Goal: Purchase product/service

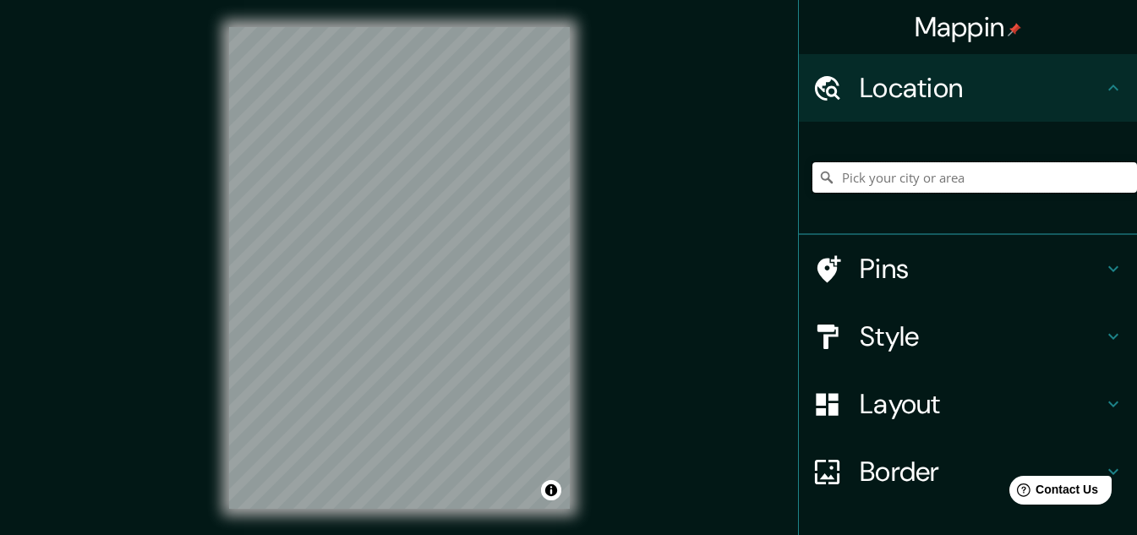
click at [881, 181] on input "Pick your city or area" at bounding box center [974, 177] width 325 height 30
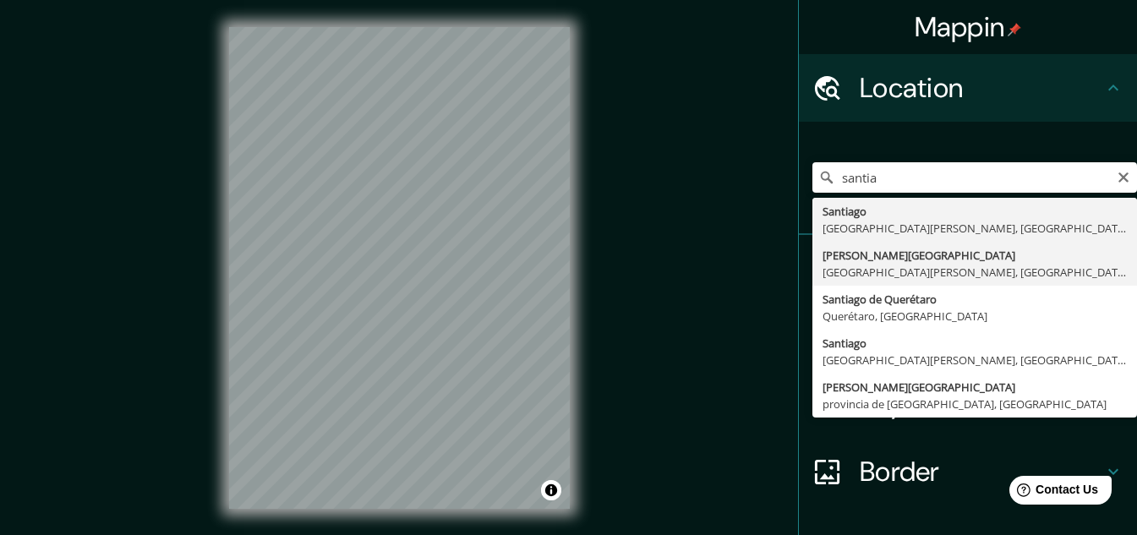
type input "[PERSON_NAME][GEOGRAPHIC_DATA], [GEOGRAPHIC_DATA][PERSON_NAME], [GEOGRAPHIC_DAT…"
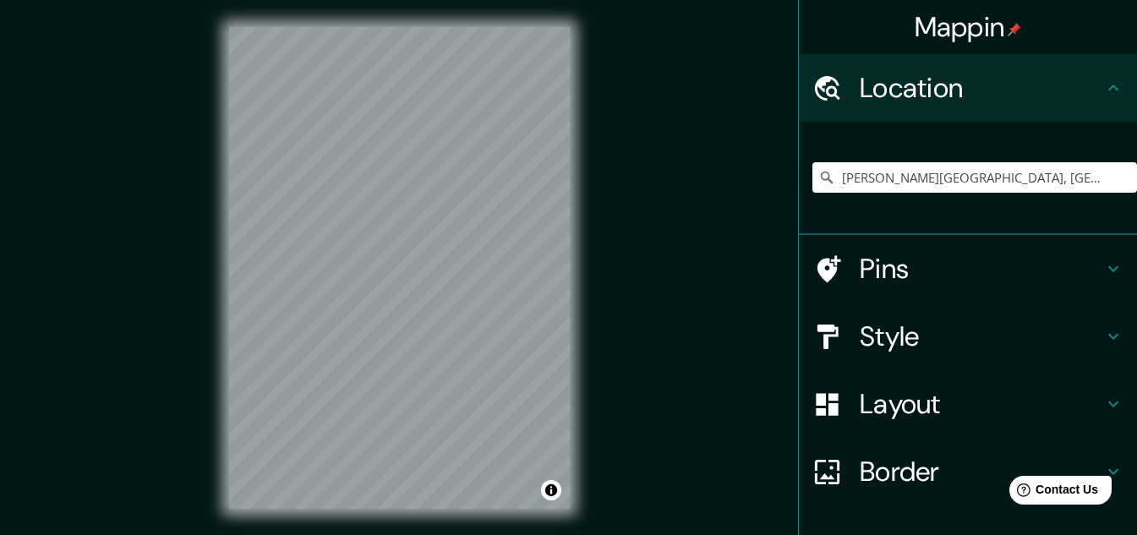
click at [982, 336] on h4 "Style" at bounding box center [981, 336] width 243 height 34
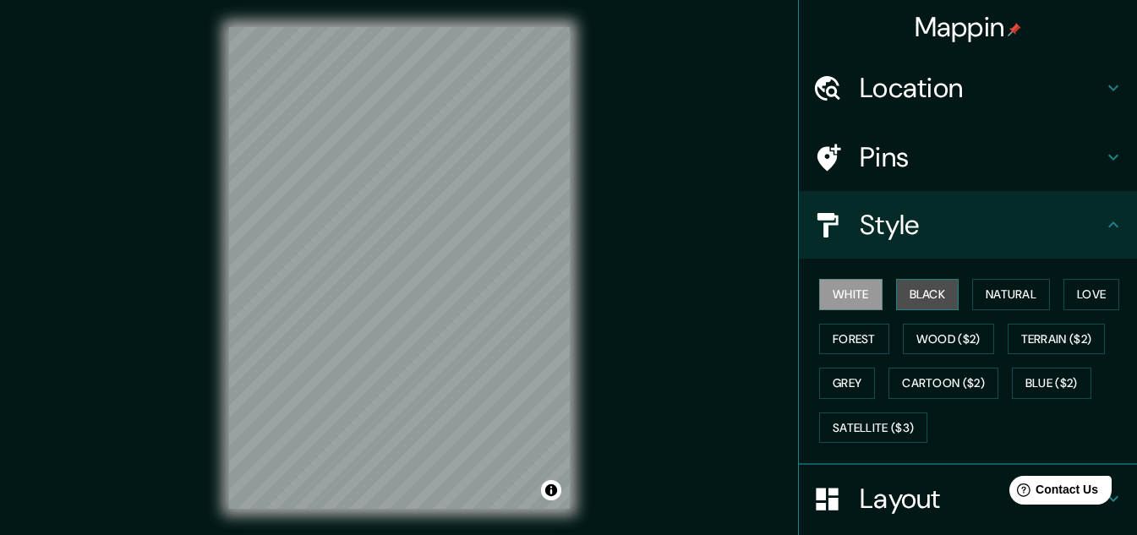
click at [931, 297] on button "Black" at bounding box center [927, 294] width 63 height 31
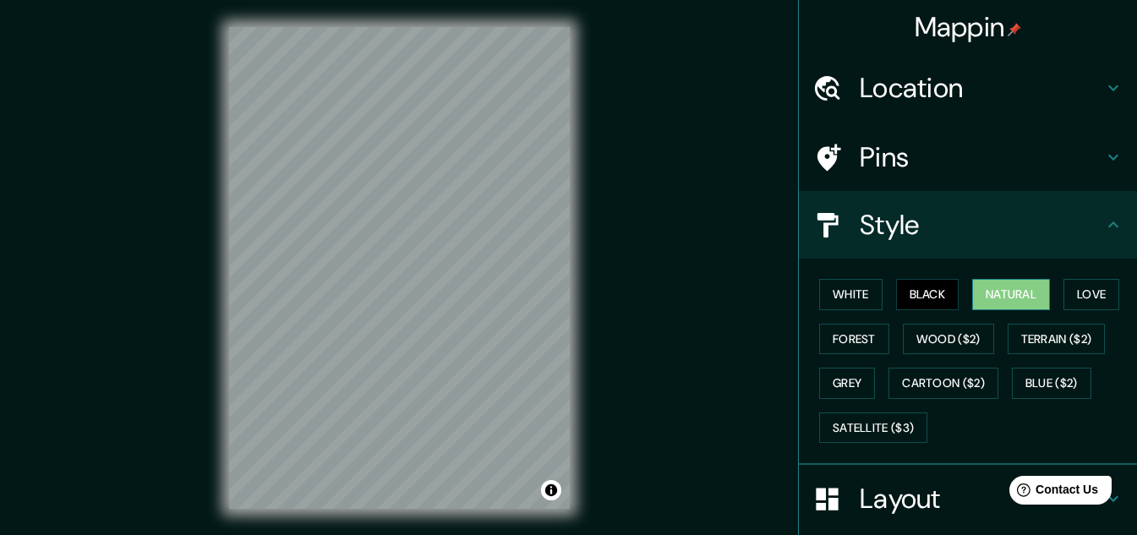
click at [996, 297] on button "Natural" at bounding box center [1011, 294] width 78 height 31
click at [1070, 292] on button "Love" at bounding box center [1091, 294] width 56 height 31
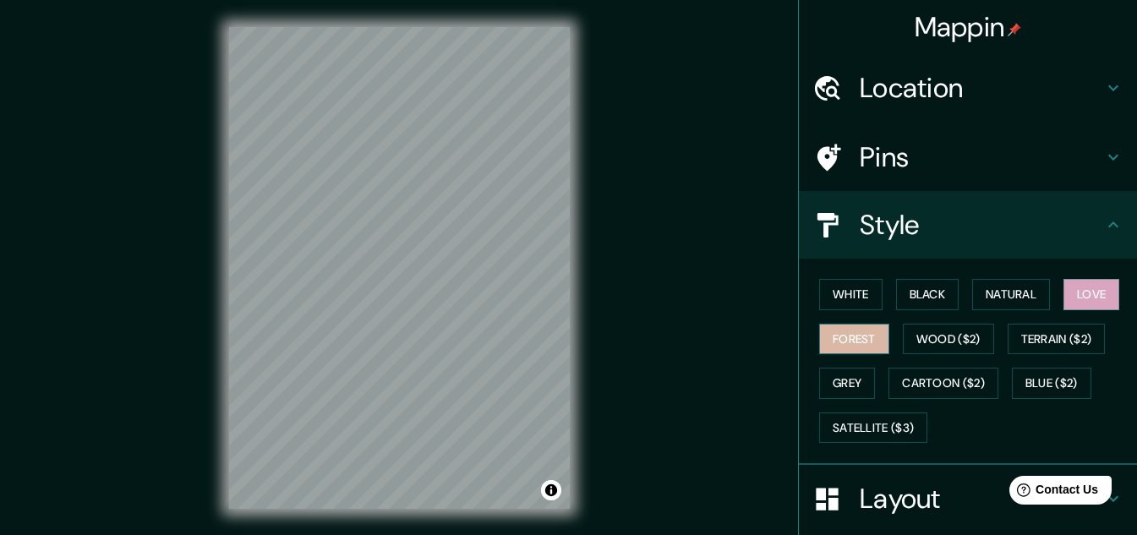
click at [858, 338] on button "Forest" at bounding box center [854, 339] width 70 height 31
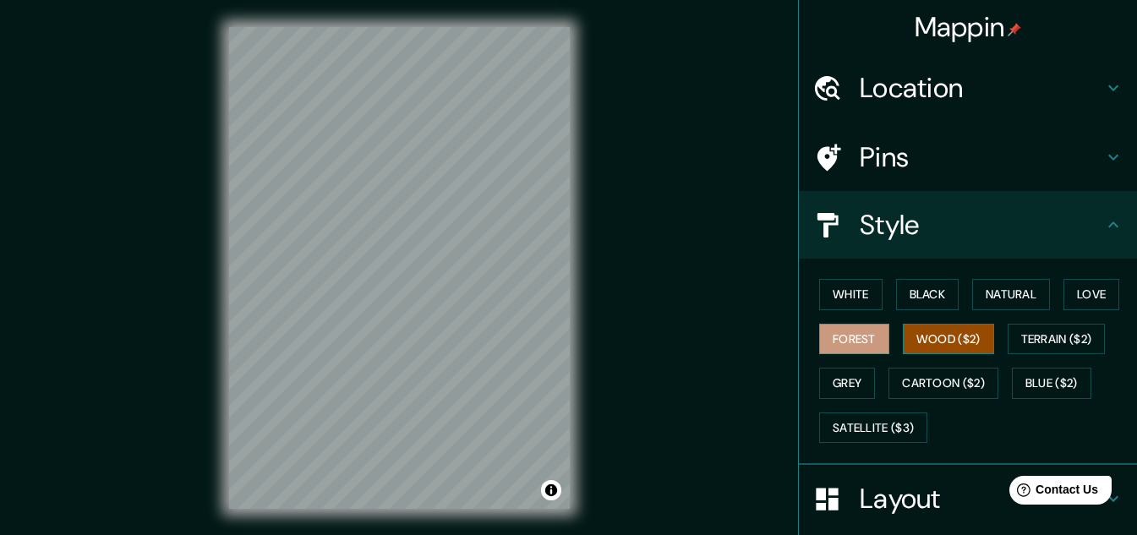
click at [943, 338] on button "Wood ($2)" at bounding box center [948, 339] width 91 height 31
click at [1026, 338] on button "Terrain ($2)" at bounding box center [1056, 339] width 98 height 31
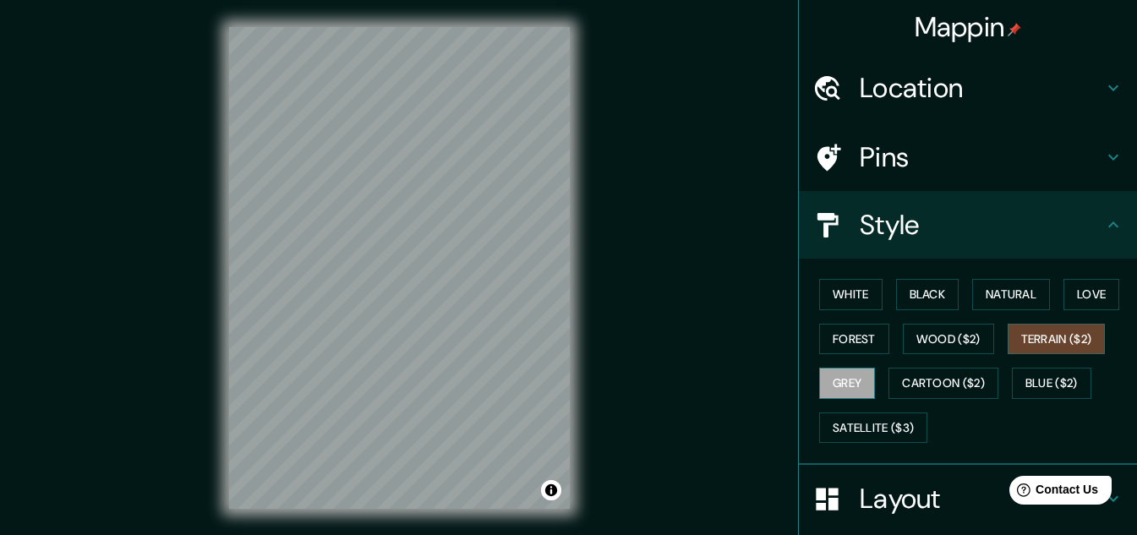
click at [834, 374] on button "Grey" at bounding box center [847, 383] width 56 height 31
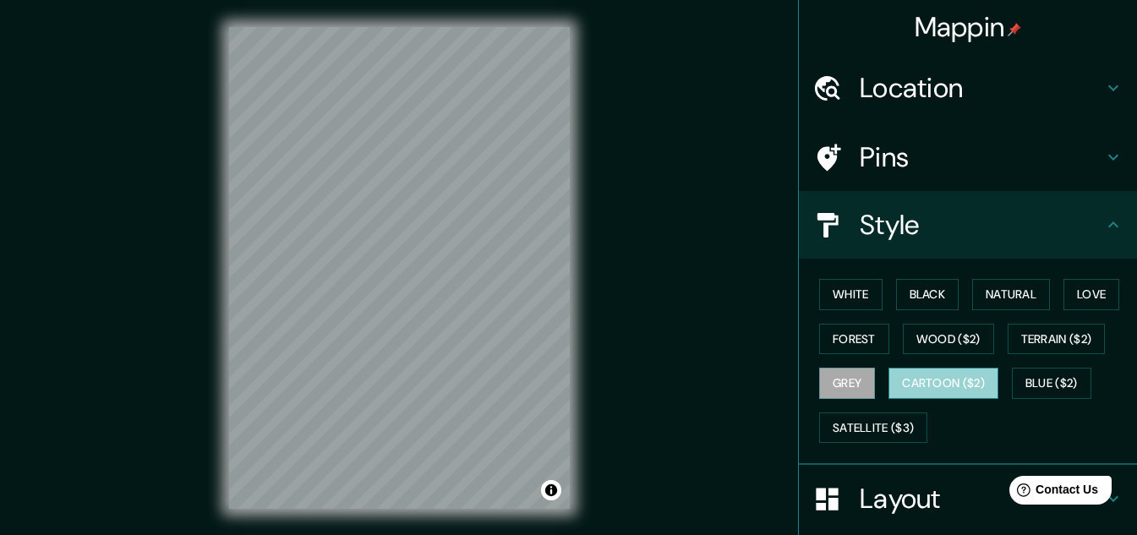
click at [932, 387] on button "Cartoon ($2)" at bounding box center [943, 383] width 110 height 31
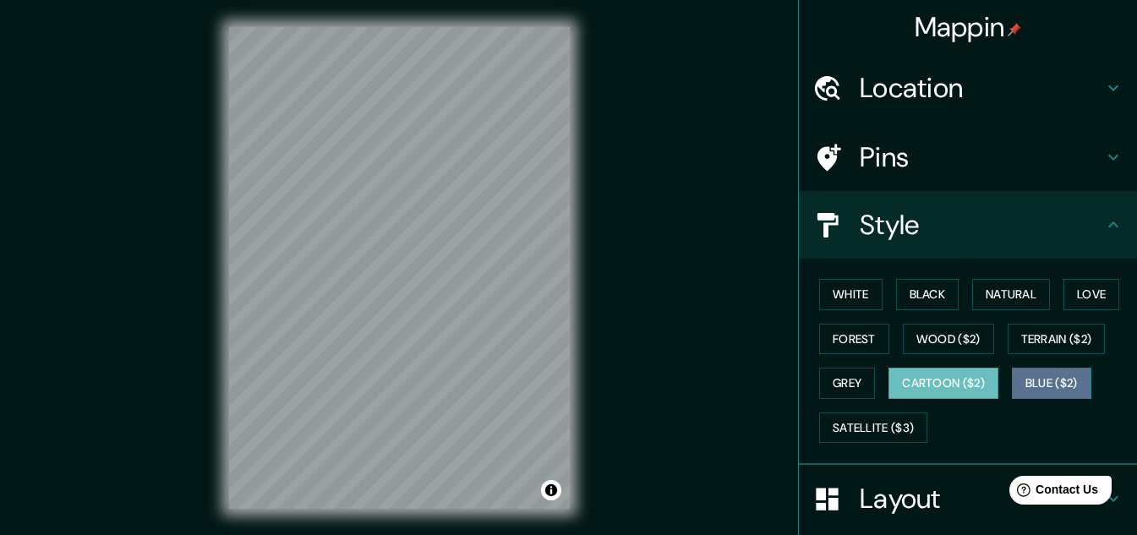
click at [1034, 379] on button "Blue ($2)" at bounding box center [1051, 383] width 79 height 31
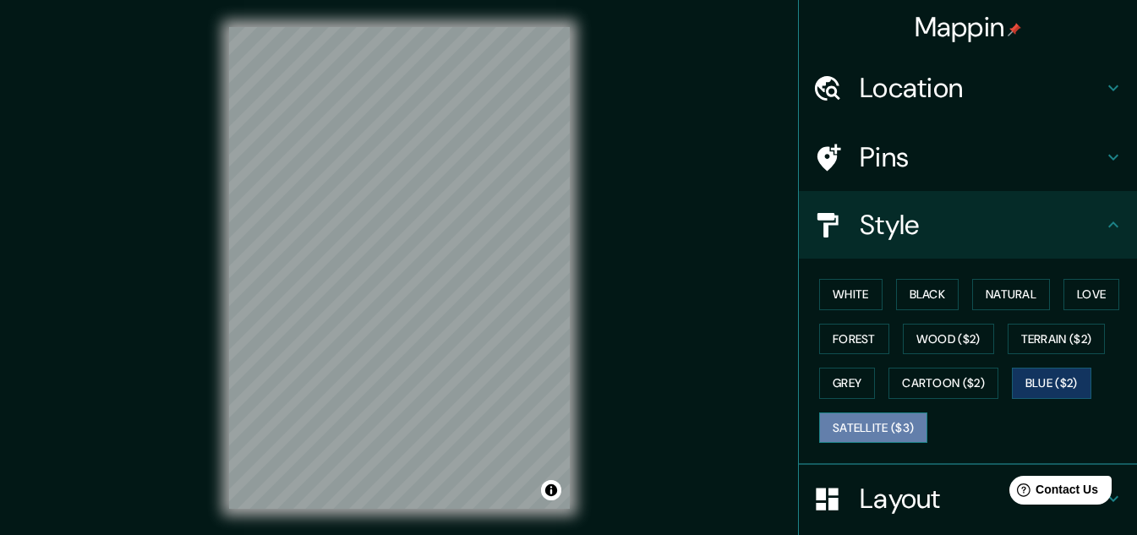
click at [860, 432] on button "Satellite ($3)" at bounding box center [873, 427] width 108 height 31
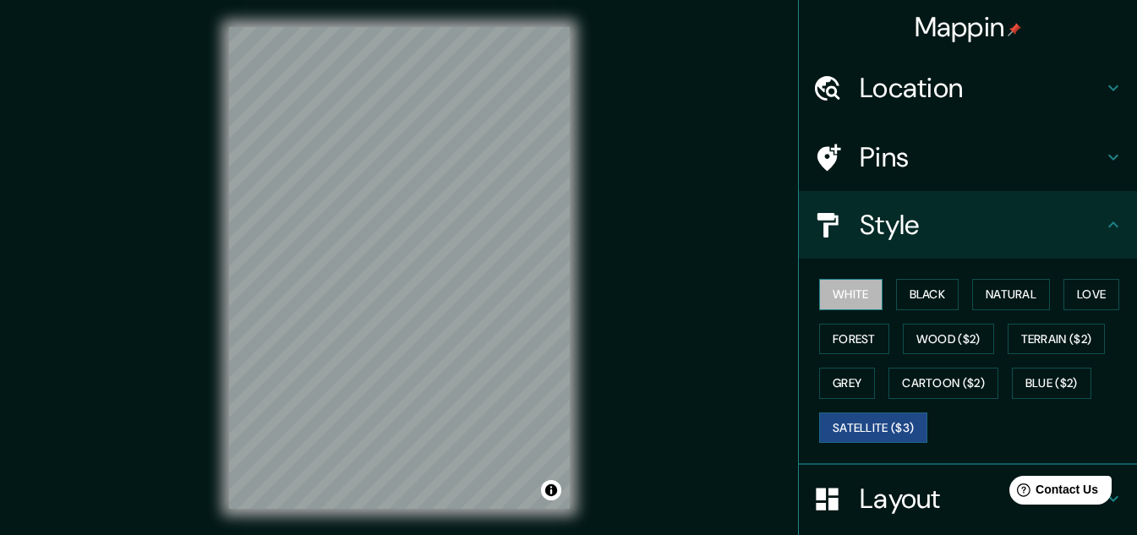
click at [843, 293] on button "White" at bounding box center [850, 294] width 63 height 31
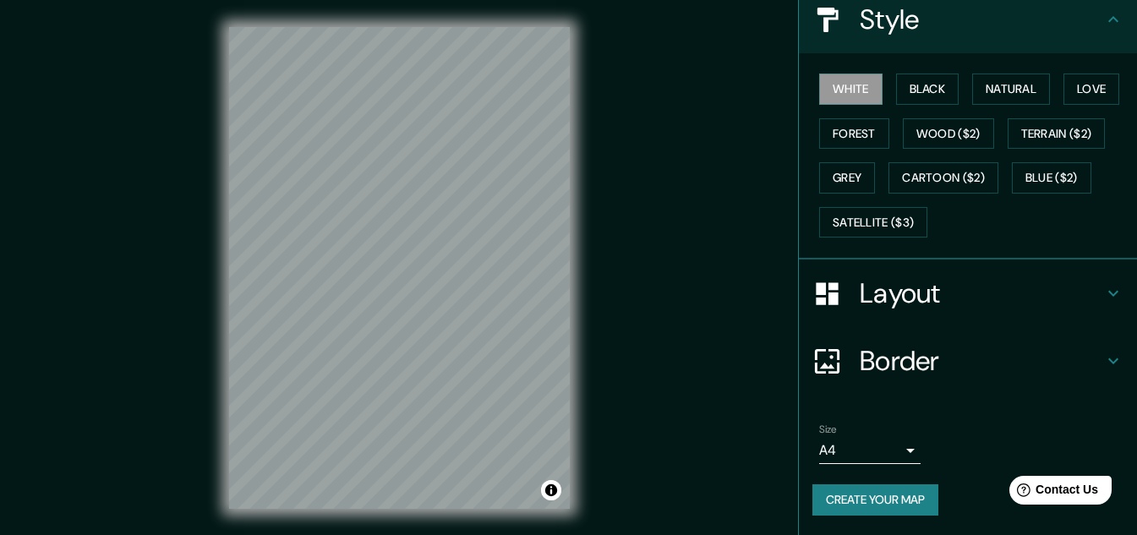
scroll to position [206, 0]
click at [893, 495] on button "Create your map" at bounding box center [875, 498] width 126 height 31
click at [868, 504] on button "Create your map" at bounding box center [875, 498] width 126 height 31
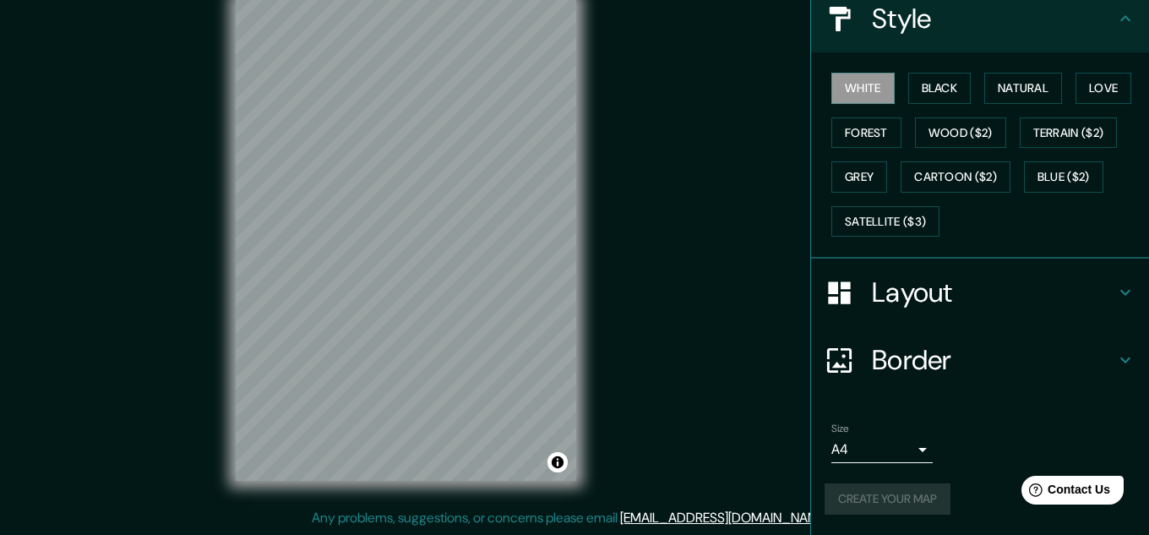
click at [855, 461] on body "Mappin Location [PERSON_NAME][GEOGRAPHIC_DATA], [GEOGRAPHIC_DATA][PERSON_NAME],…" at bounding box center [574, 239] width 1149 height 535
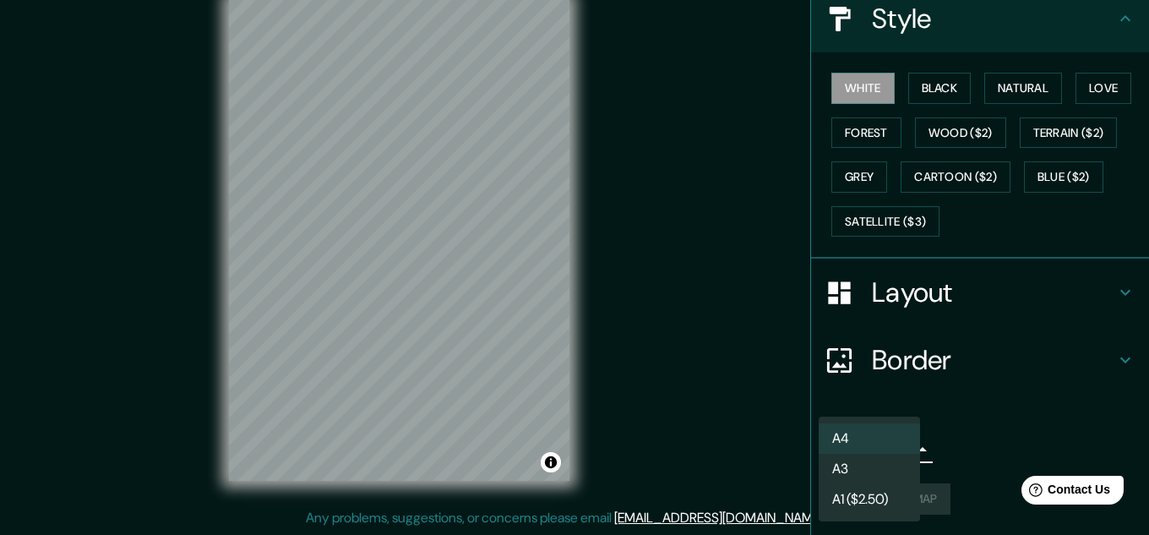
click at [985, 423] on div at bounding box center [574, 267] width 1149 height 535
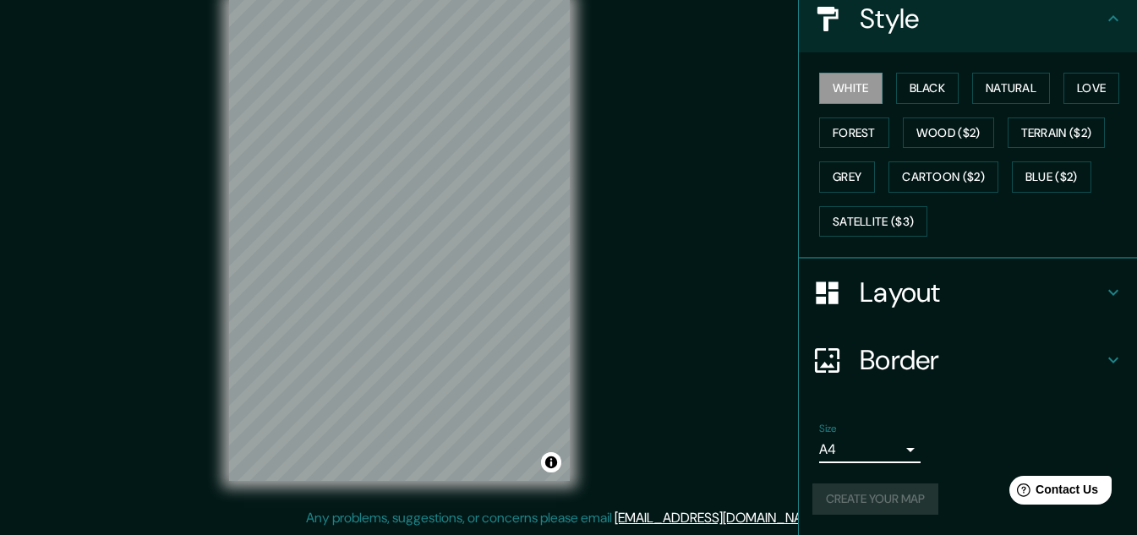
click at [931, 359] on h4 "Border" at bounding box center [981, 360] width 243 height 34
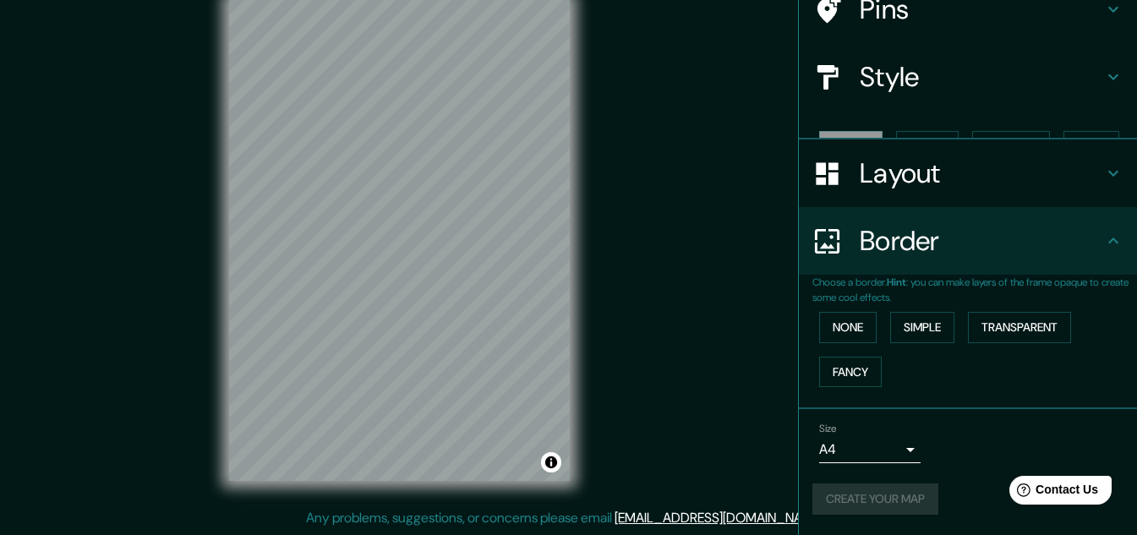
scroll to position [119, 0]
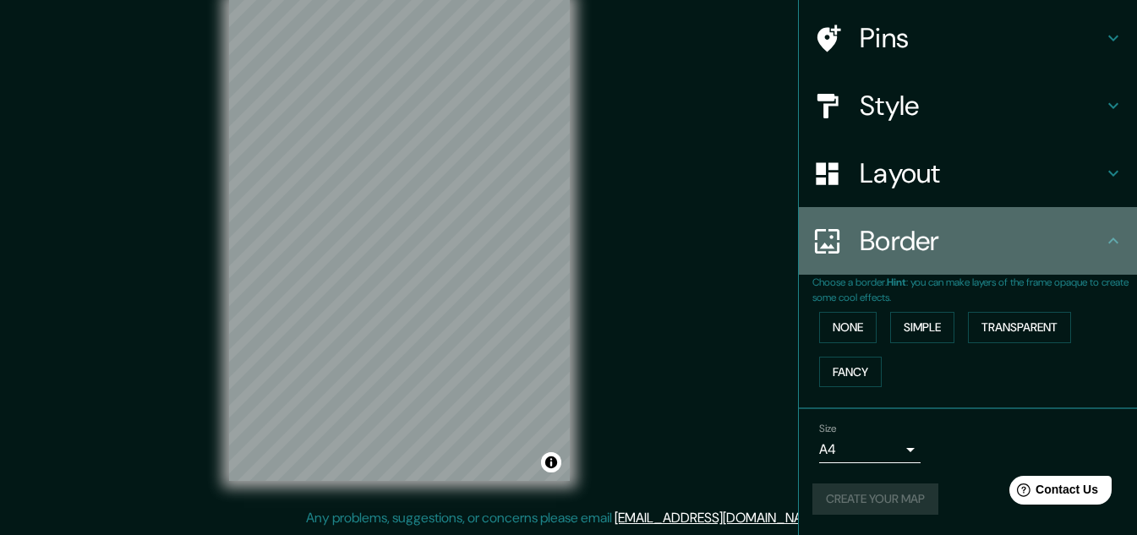
click at [926, 235] on h4 "Border" at bounding box center [981, 241] width 243 height 34
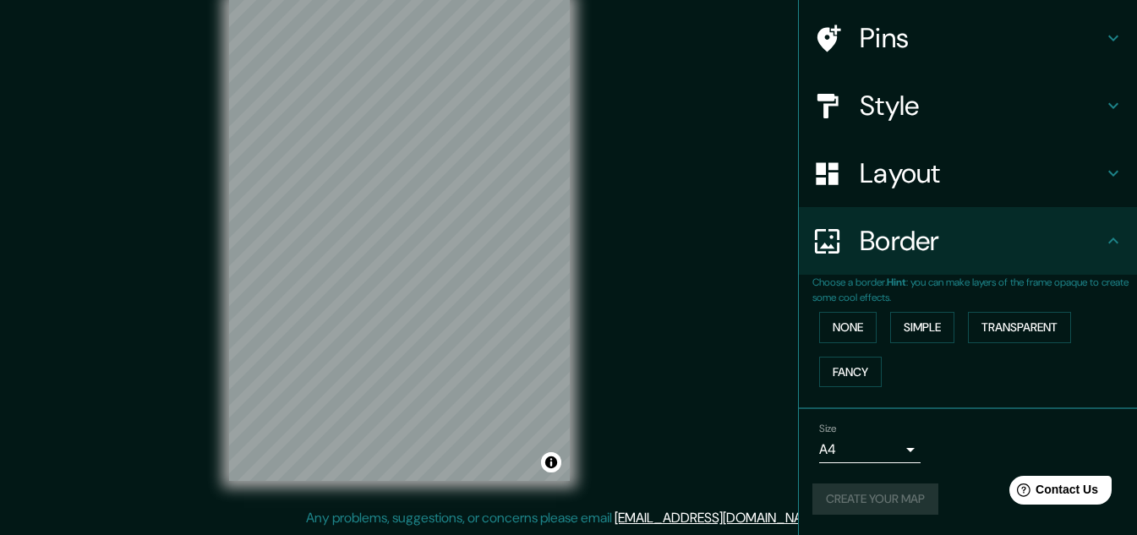
click at [989, 439] on div "Size A4 single" at bounding box center [967, 443] width 311 height 54
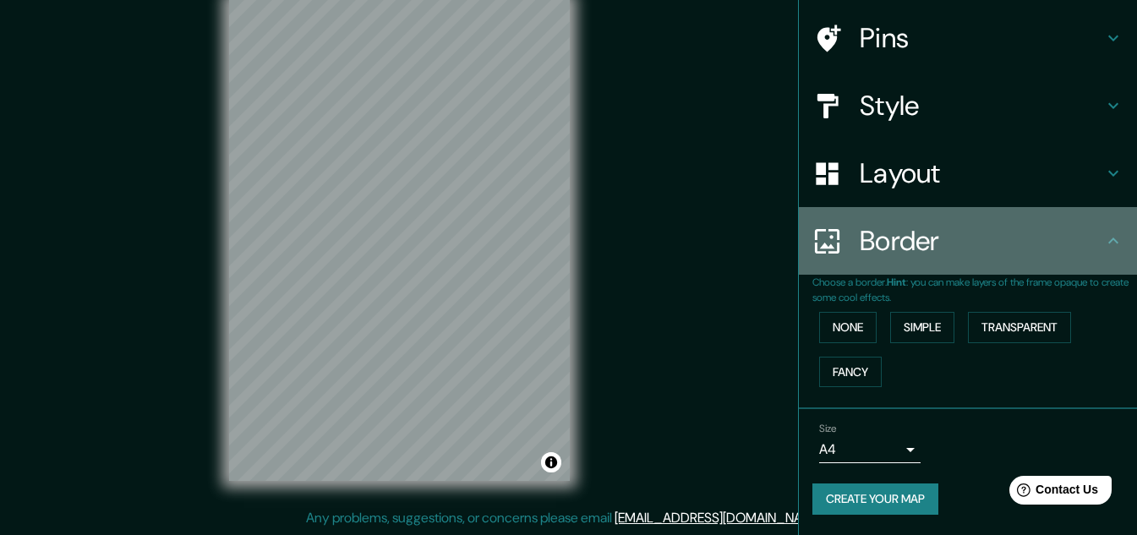
click at [1103, 248] on icon at bounding box center [1113, 241] width 20 height 20
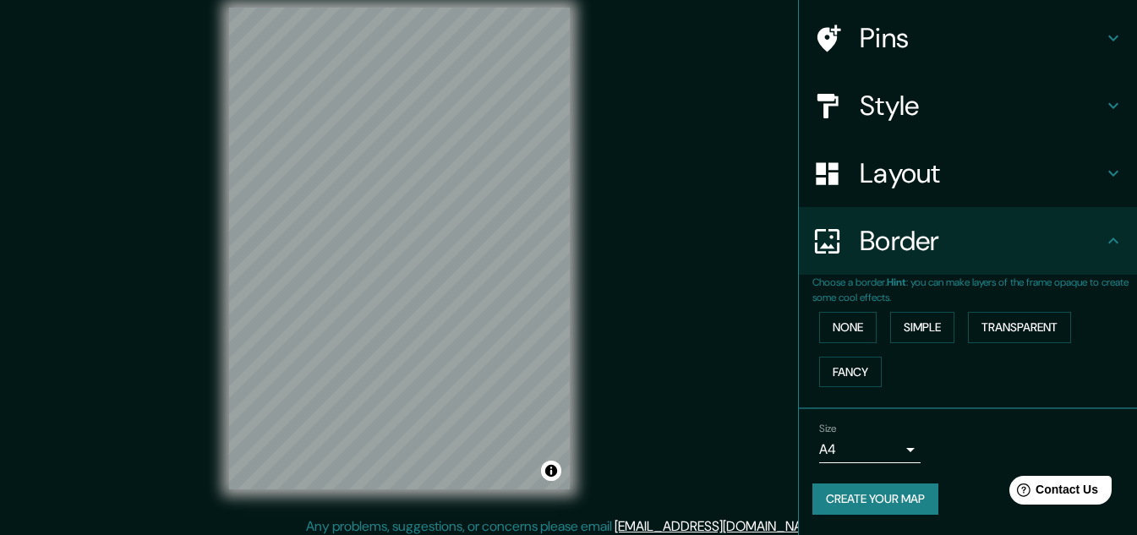
scroll to position [28, 0]
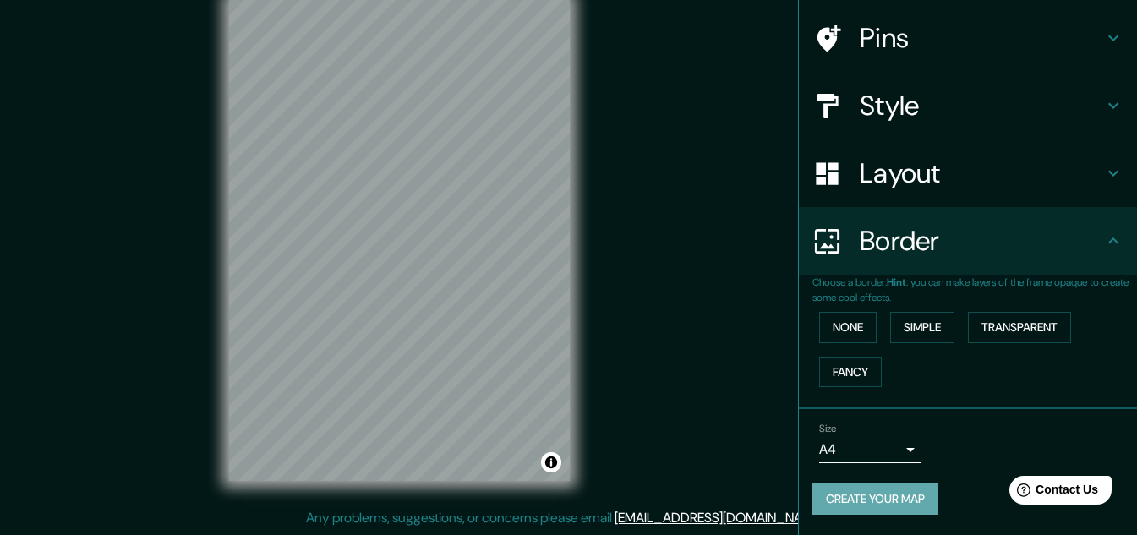
click at [883, 505] on button "Create your map" at bounding box center [875, 498] width 126 height 31
drag, startPoint x: 1121, startPoint y: 416, endPoint x: 1120, endPoint y: 367, distance: 49.0
click at [1116, 367] on ul "Location [PERSON_NAME][GEOGRAPHIC_DATA], [GEOGRAPHIC_DATA][PERSON_NAME], [GEOGR…" at bounding box center [968, 235] width 338 height 600
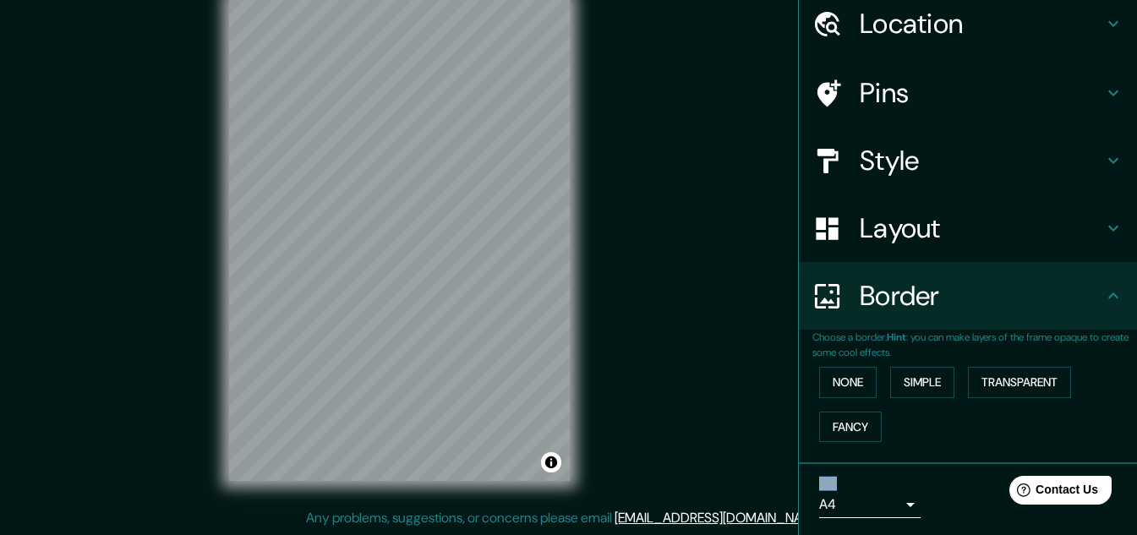
scroll to position [0, 0]
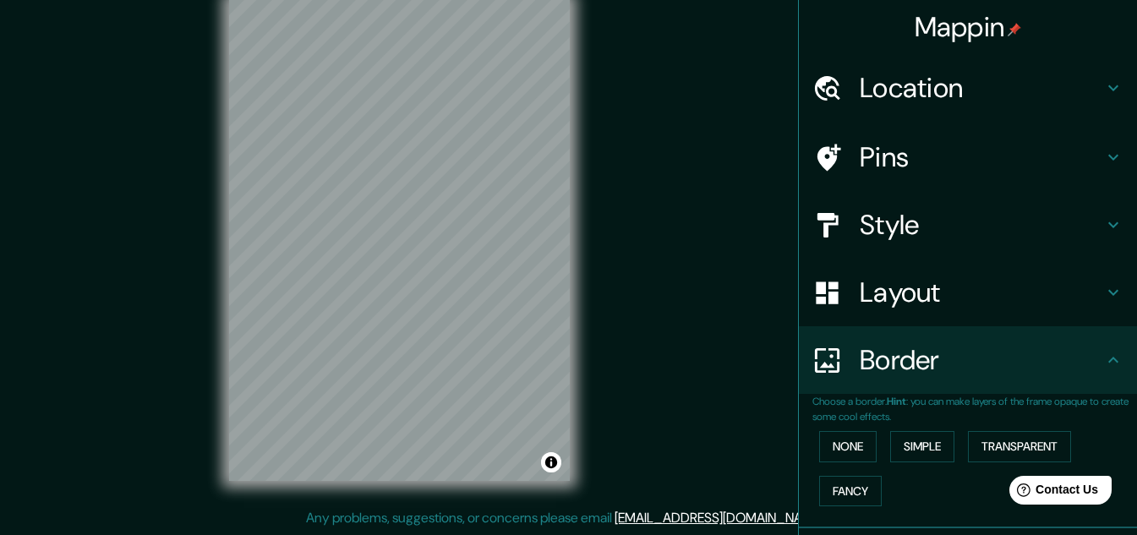
click at [975, 348] on h4 "Border" at bounding box center [981, 360] width 243 height 34
click at [1103, 366] on icon at bounding box center [1113, 360] width 20 height 20
click at [1102, 337] on div "Border" at bounding box center [968, 360] width 338 height 68
click at [1103, 358] on icon at bounding box center [1113, 360] width 20 height 20
click at [1057, 307] on h4 "Layout" at bounding box center [981, 293] width 243 height 34
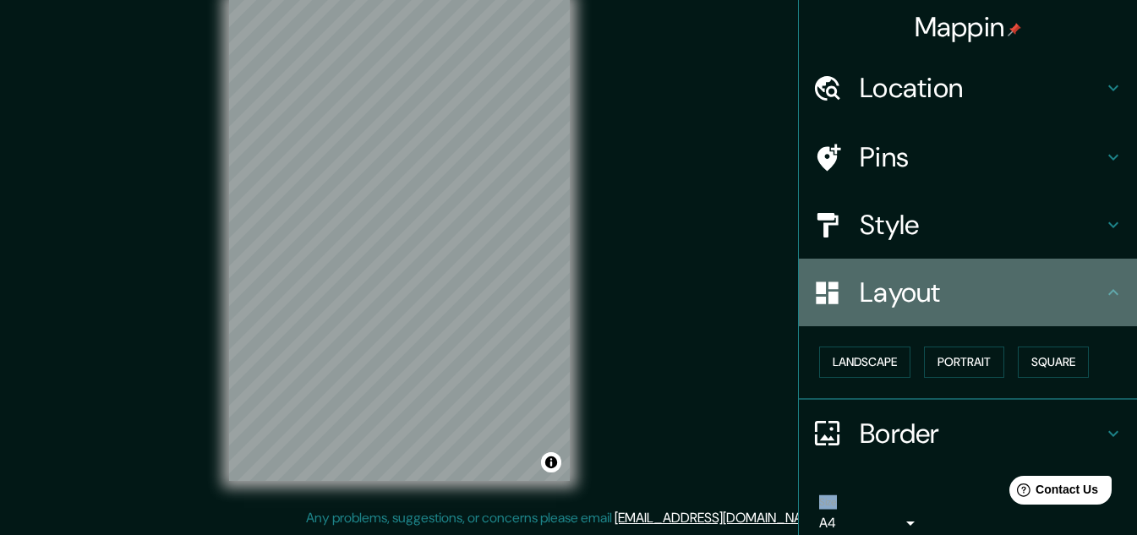
click at [1072, 304] on h4 "Layout" at bounding box center [981, 293] width 243 height 34
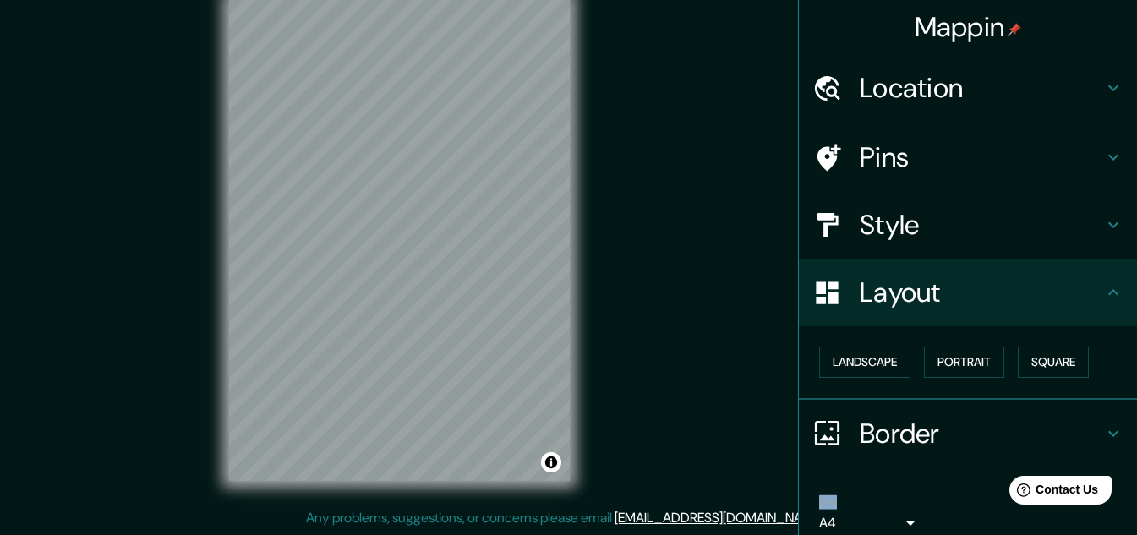
click at [1103, 298] on icon at bounding box center [1113, 292] width 20 height 20
click at [1089, 429] on h4 "Border" at bounding box center [981, 434] width 243 height 34
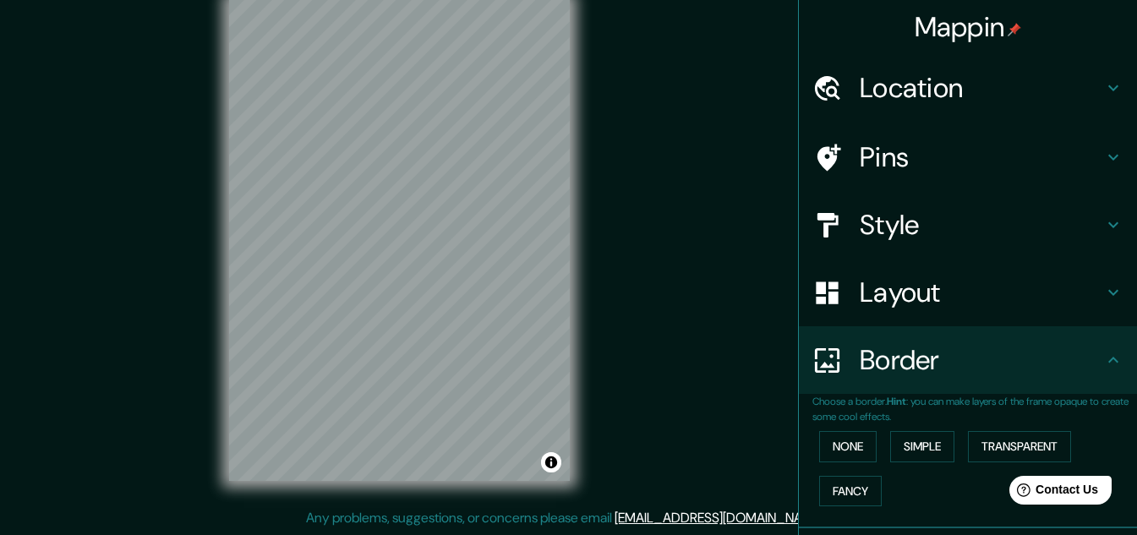
click at [1102, 349] on div "Border" at bounding box center [968, 360] width 338 height 68
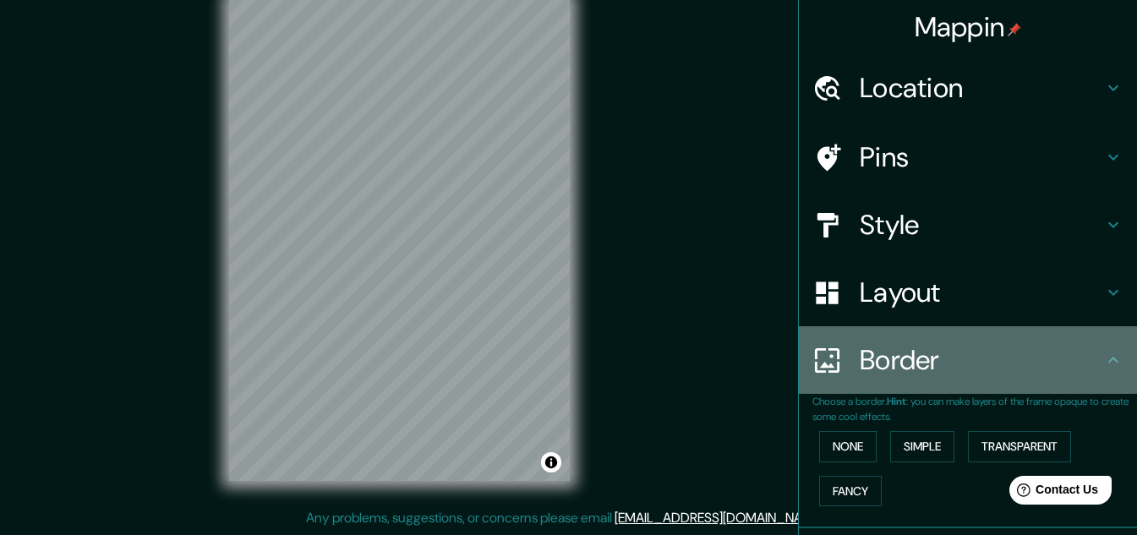
click at [1102, 349] on div "Border" at bounding box center [968, 360] width 338 height 68
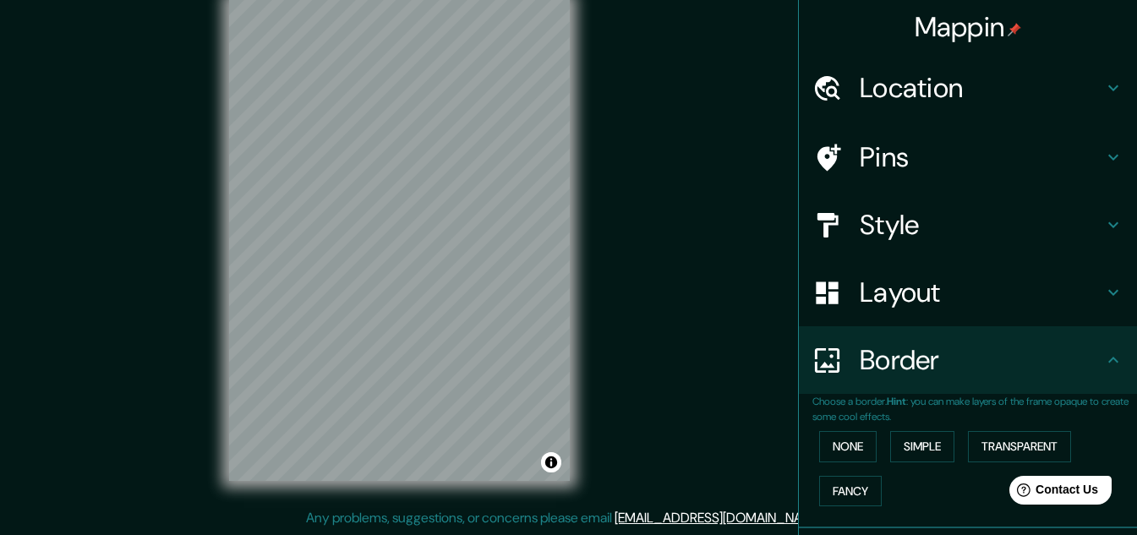
scroll to position [119, 0]
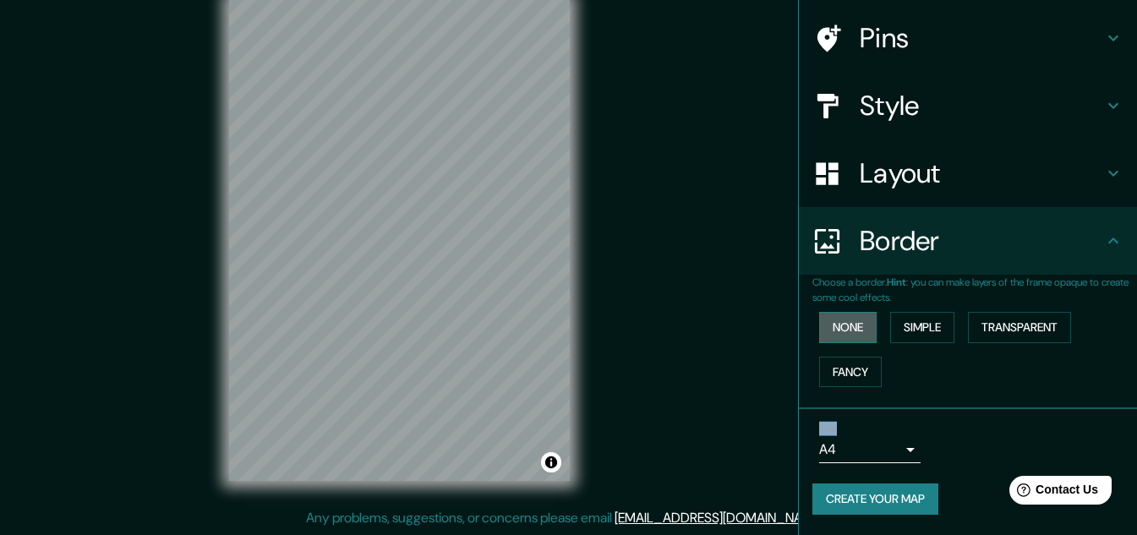
click at [857, 336] on button "None" at bounding box center [847, 327] width 57 height 31
click at [835, 330] on button "None" at bounding box center [847, 327] width 57 height 31
click at [898, 328] on button "Simple" at bounding box center [922, 327] width 64 height 31
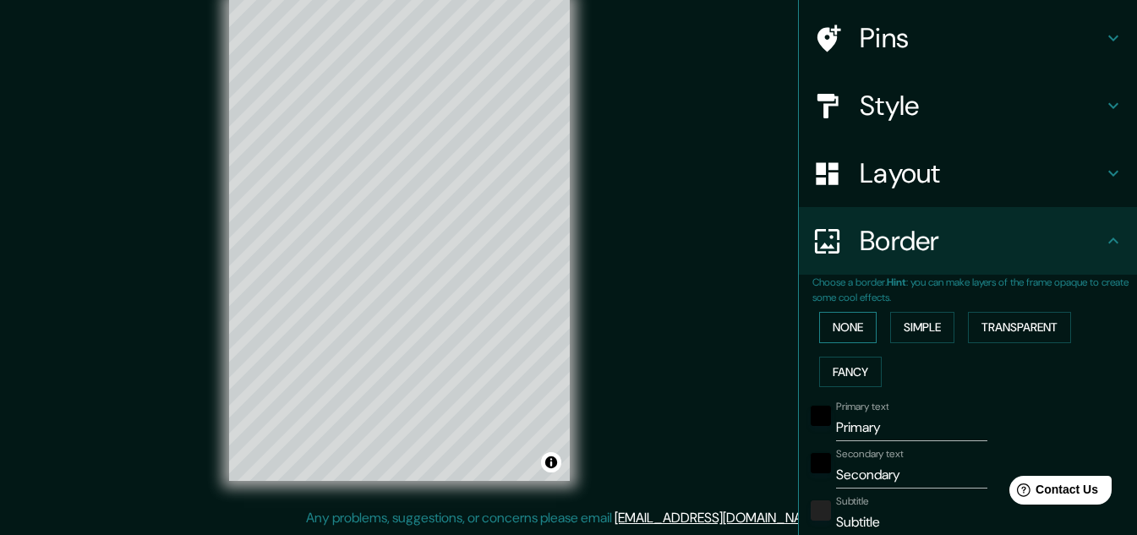
click at [844, 328] on button "None" at bounding box center [847, 327] width 57 height 31
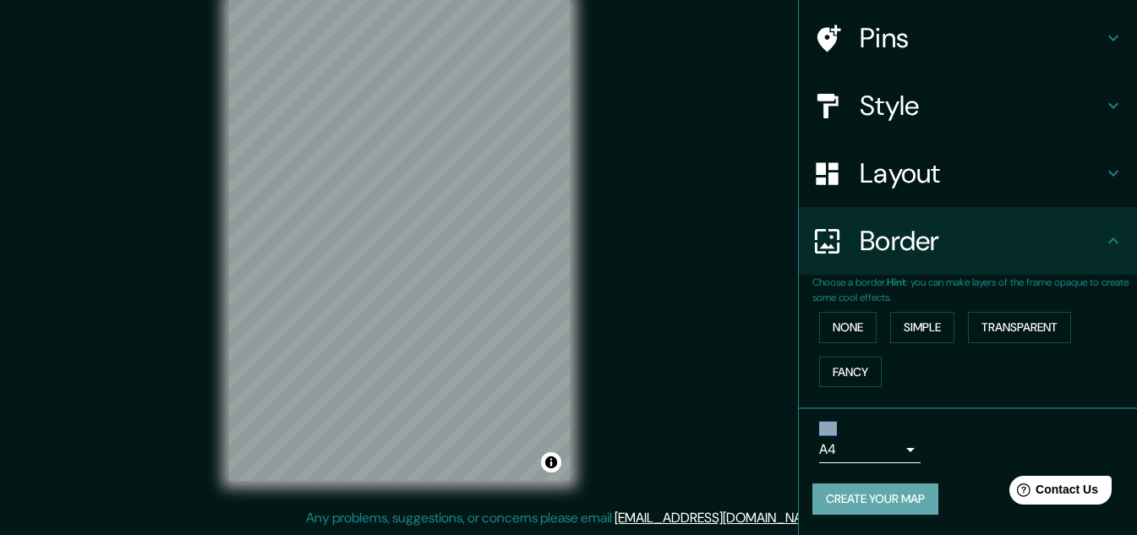
click at [863, 510] on button "Create your map" at bounding box center [875, 498] width 126 height 31
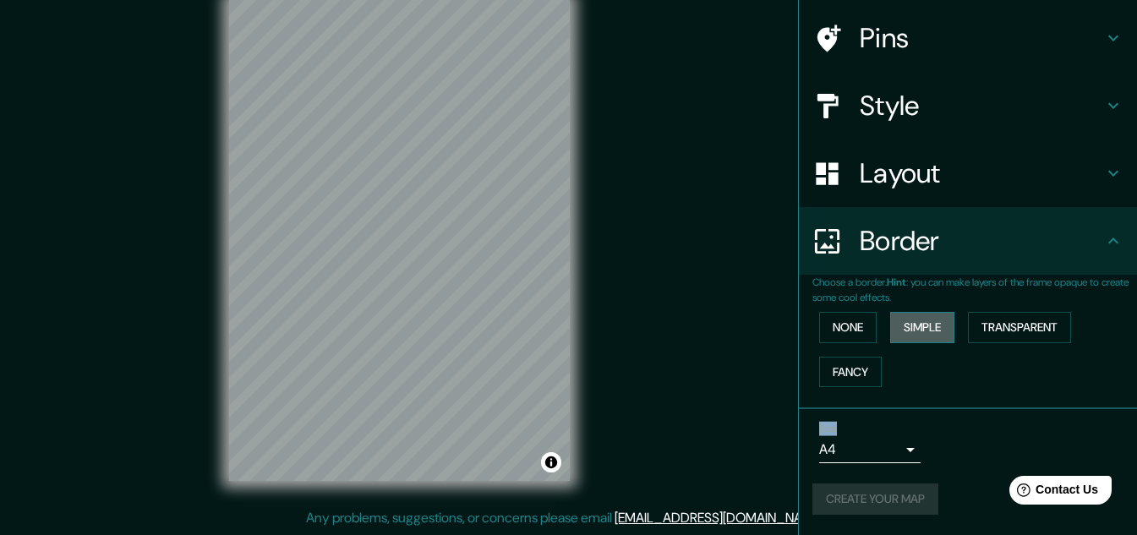
click at [898, 317] on button "Simple" at bounding box center [922, 327] width 64 height 31
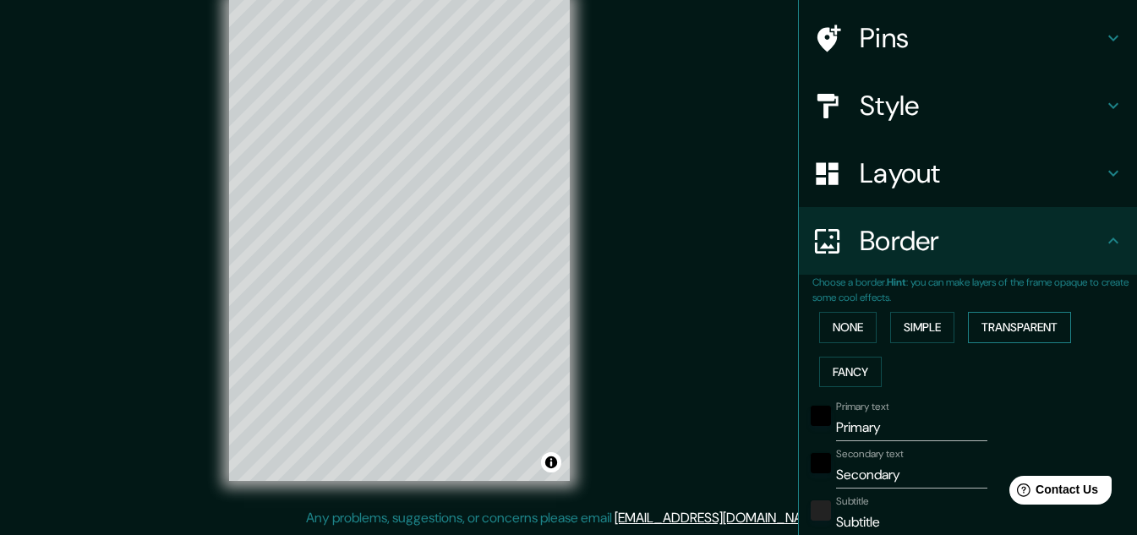
click at [982, 319] on button "Transparent" at bounding box center [1019, 327] width 103 height 31
click at [839, 371] on button "Fancy" at bounding box center [850, 372] width 63 height 31
click at [955, 336] on div "None Simple Transparent Fancy" at bounding box center [974, 349] width 325 height 89
click at [936, 333] on button "Simple" at bounding box center [922, 327] width 64 height 31
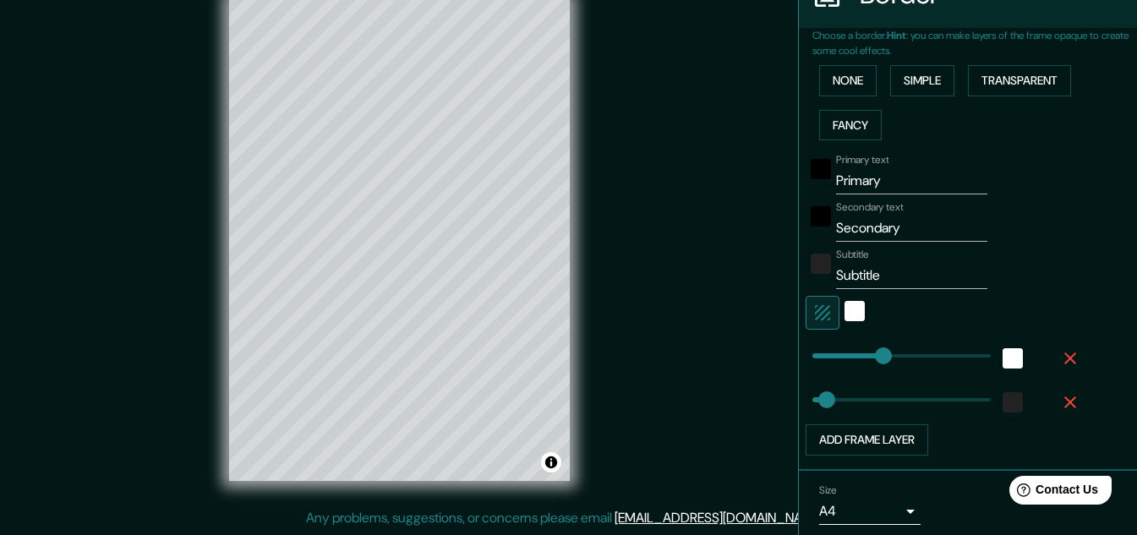
scroll to position [427, 0]
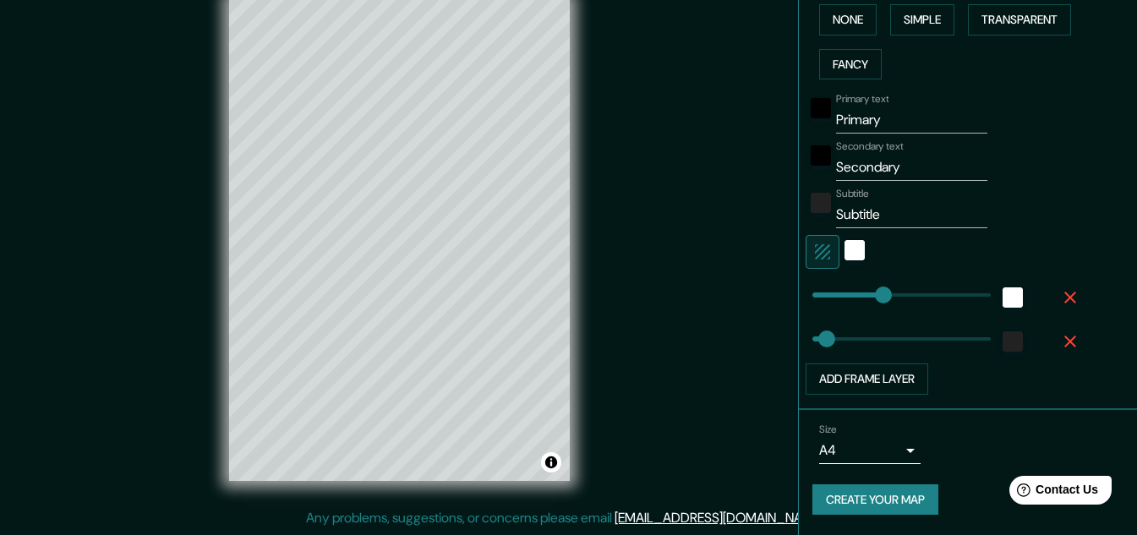
click at [844, 495] on button "Create your map" at bounding box center [875, 499] width 126 height 31
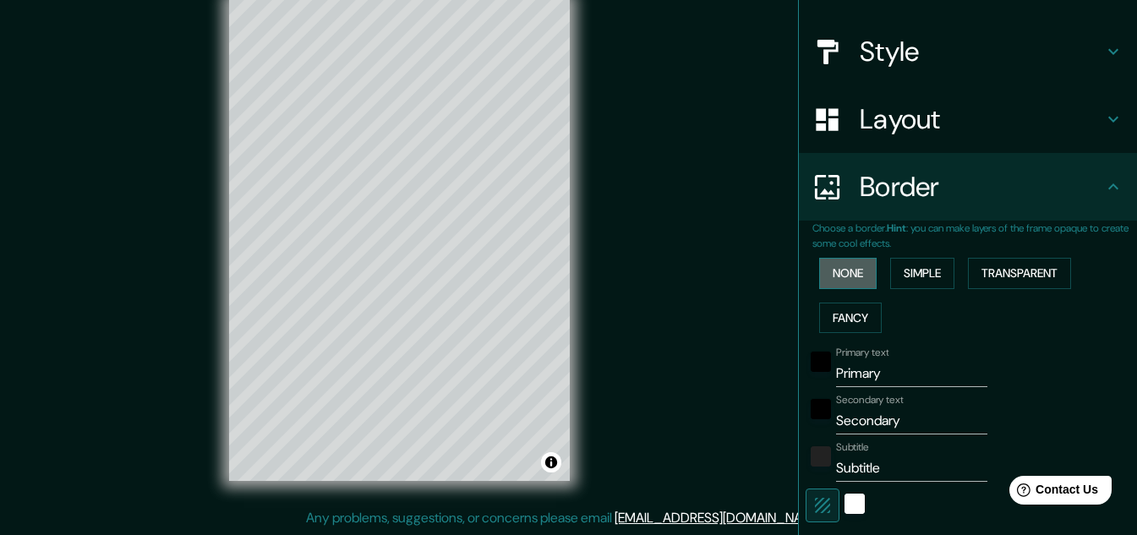
click at [830, 271] on button "None" at bounding box center [847, 273] width 57 height 31
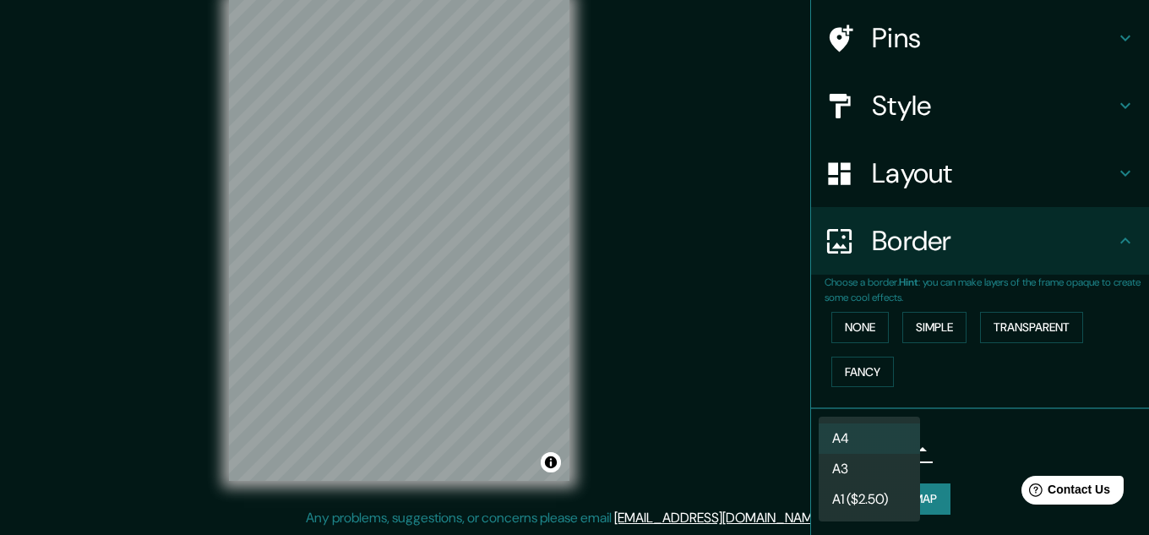
click at [853, 450] on body "Mappin Location [PERSON_NAME][GEOGRAPHIC_DATA], [GEOGRAPHIC_DATA][PERSON_NAME],…" at bounding box center [574, 239] width 1149 height 535
click at [860, 468] on li "A3" at bounding box center [869, 469] width 101 height 30
click at [850, 454] on body "Mappin Location [PERSON_NAME][GEOGRAPHIC_DATA], [GEOGRAPHIC_DATA][PERSON_NAME],…" at bounding box center [574, 239] width 1149 height 535
click at [854, 432] on li "A4" at bounding box center [869, 438] width 101 height 30
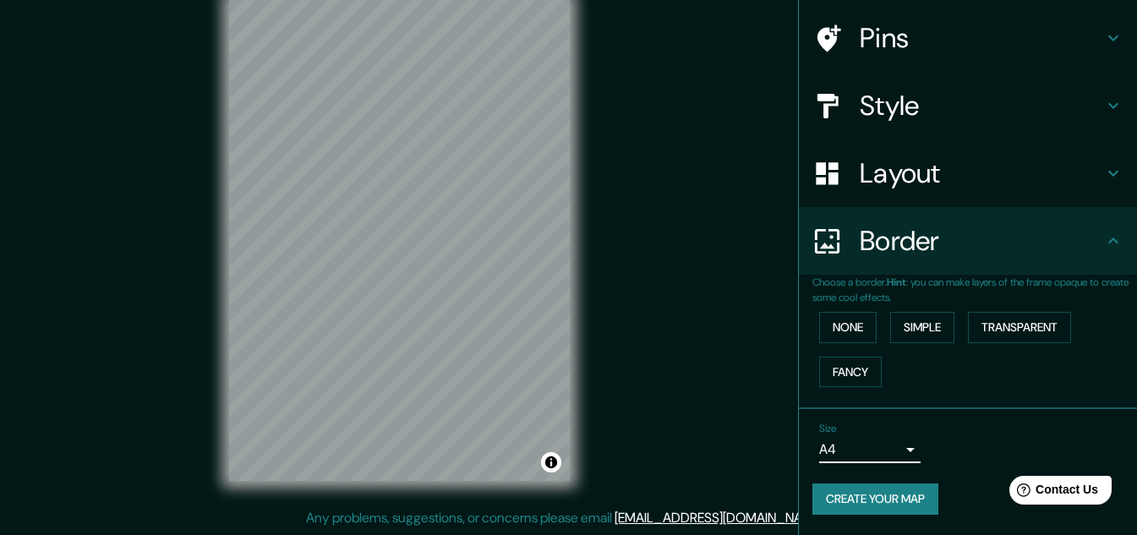
click at [875, 507] on button "Create your map" at bounding box center [875, 498] width 126 height 31
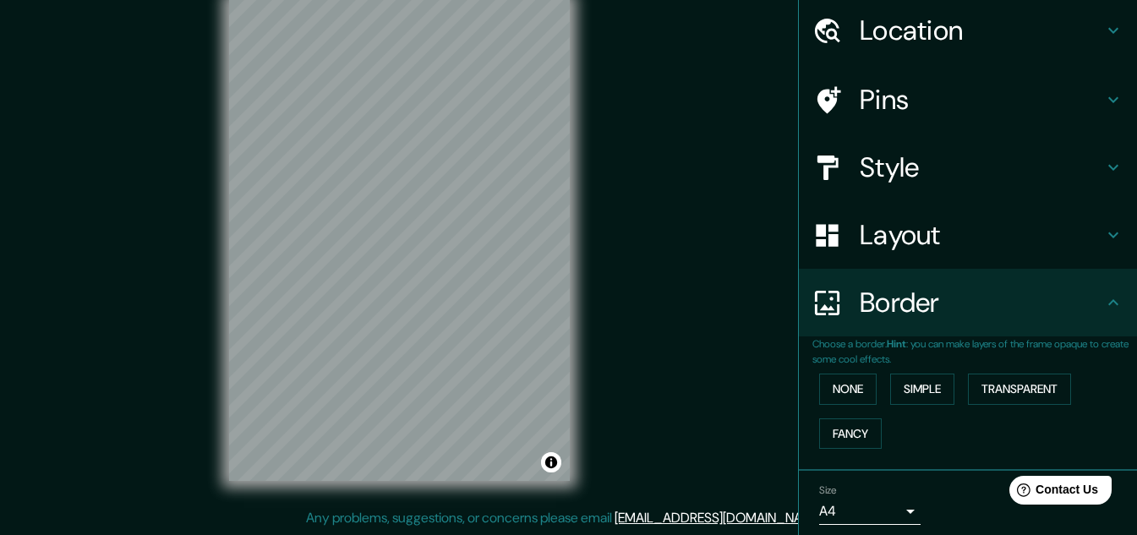
scroll to position [0, 0]
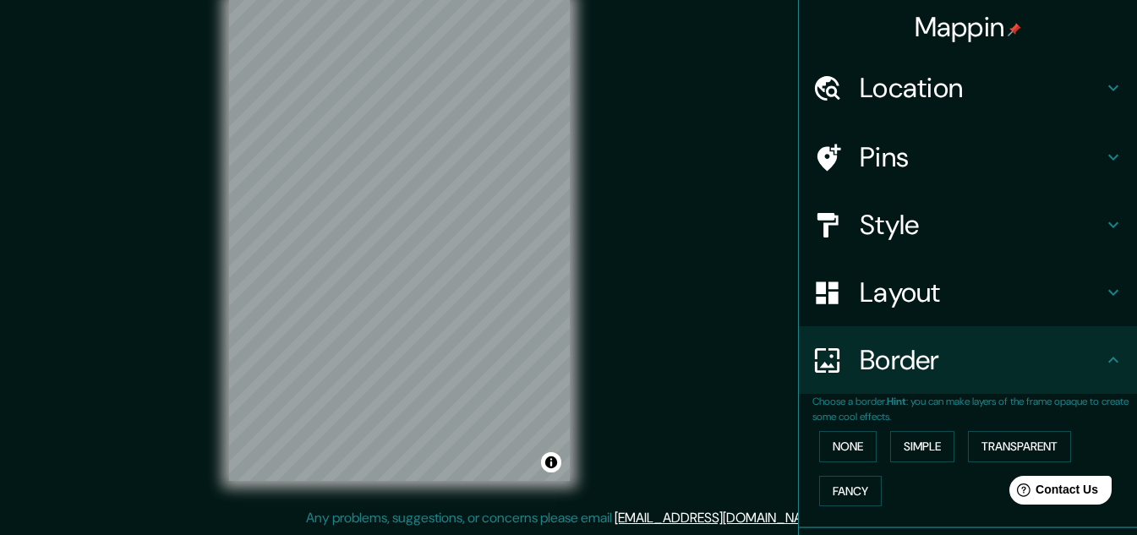
click at [893, 243] on div "Style" at bounding box center [968, 225] width 338 height 68
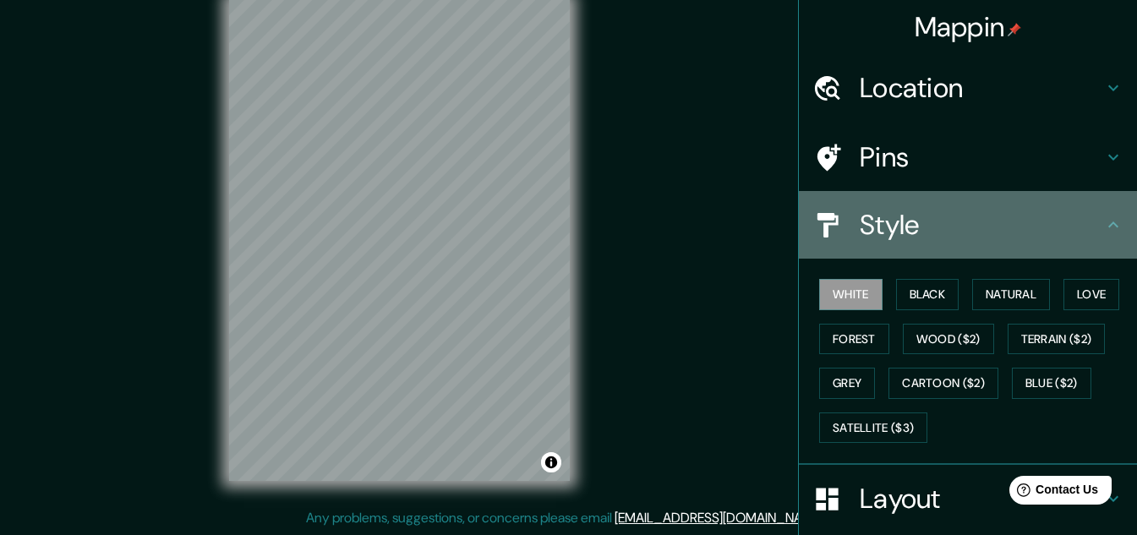
click at [893, 243] on div "Style" at bounding box center [968, 225] width 338 height 68
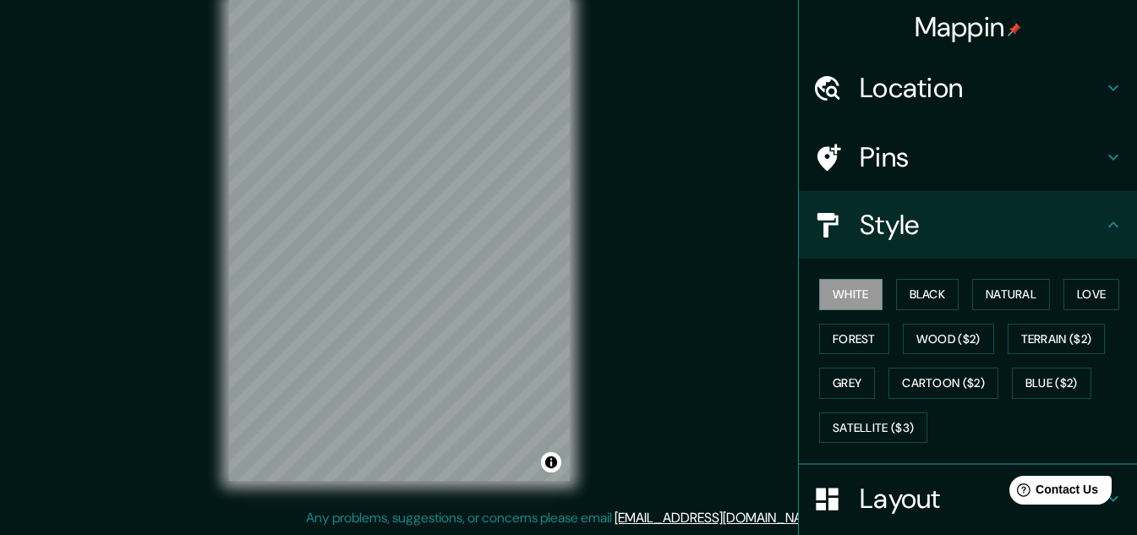
click at [860, 172] on h4 "Pins" at bounding box center [981, 157] width 243 height 34
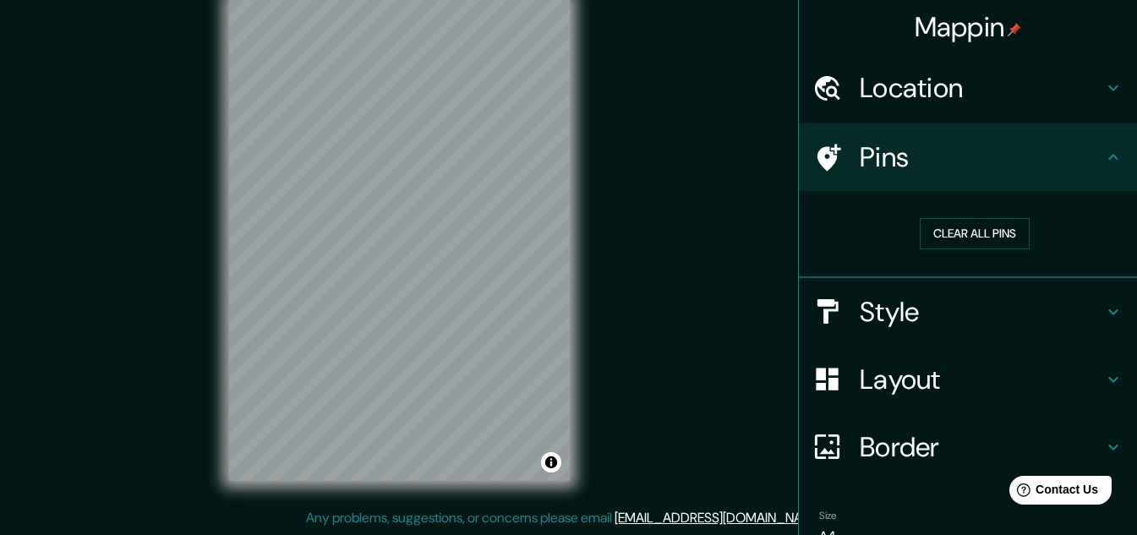
click at [862, 376] on h4 "Layout" at bounding box center [981, 380] width 243 height 34
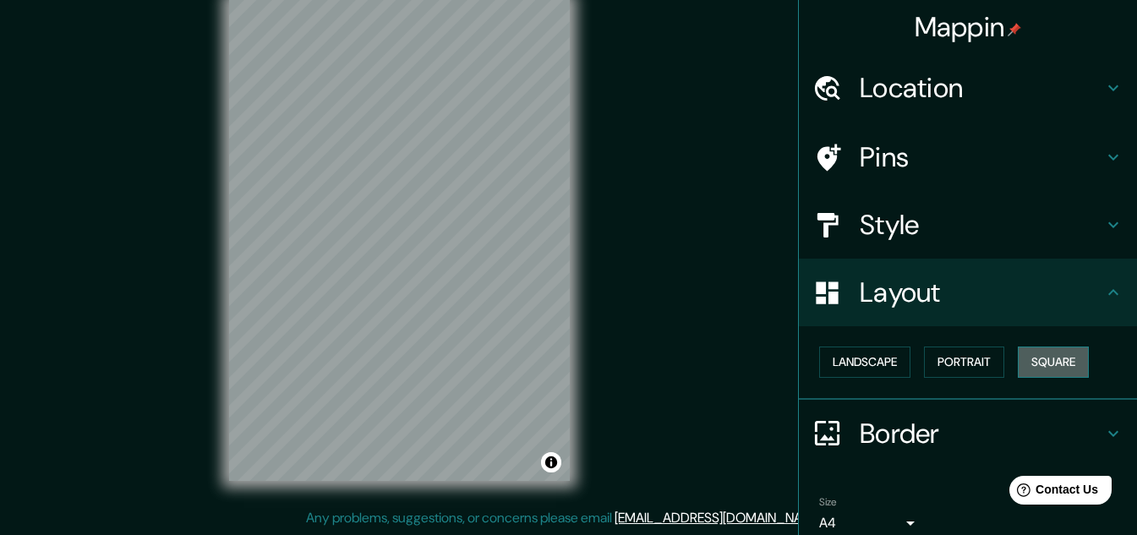
click at [1018, 358] on button "Square" at bounding box center [1053, 362] width 71 height 31
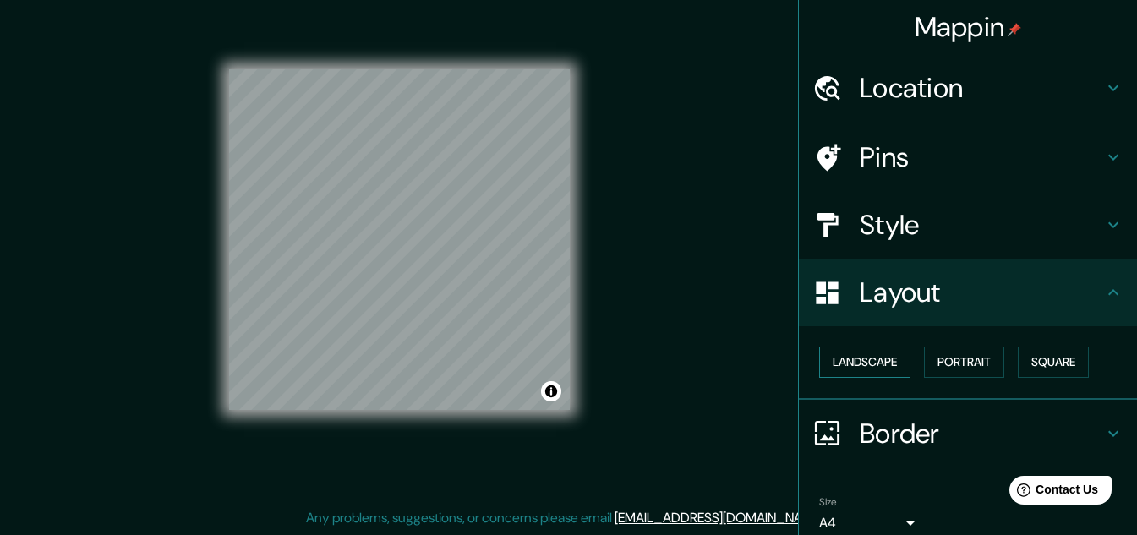
click at [880, 363] on button "Landscape" at bounding box center [864, 362] width 91 height 31
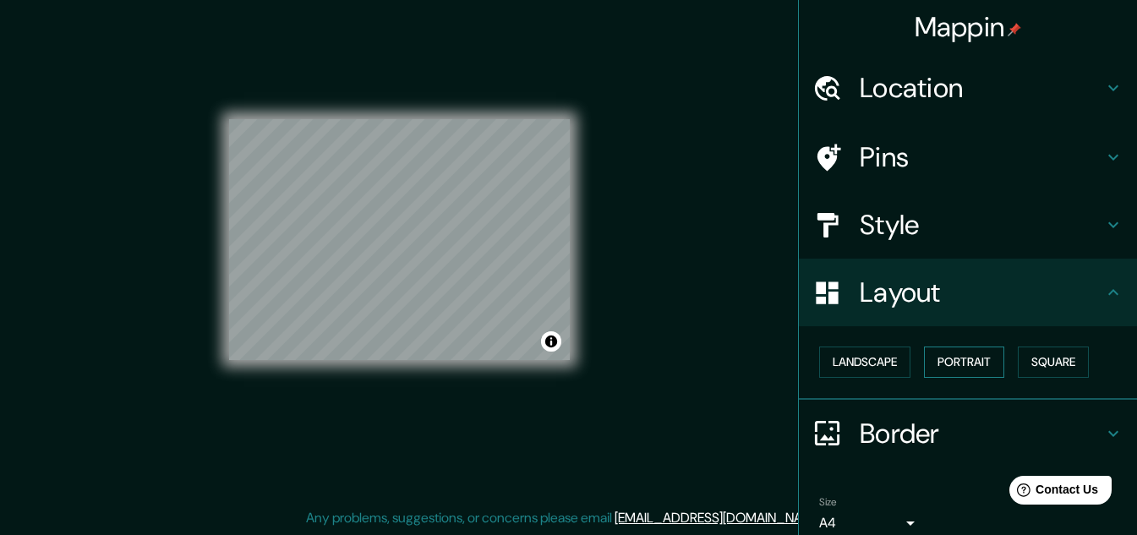
click at [948, 364] on button "Portrait" at bounding box center [964, 362] width 80 height 31
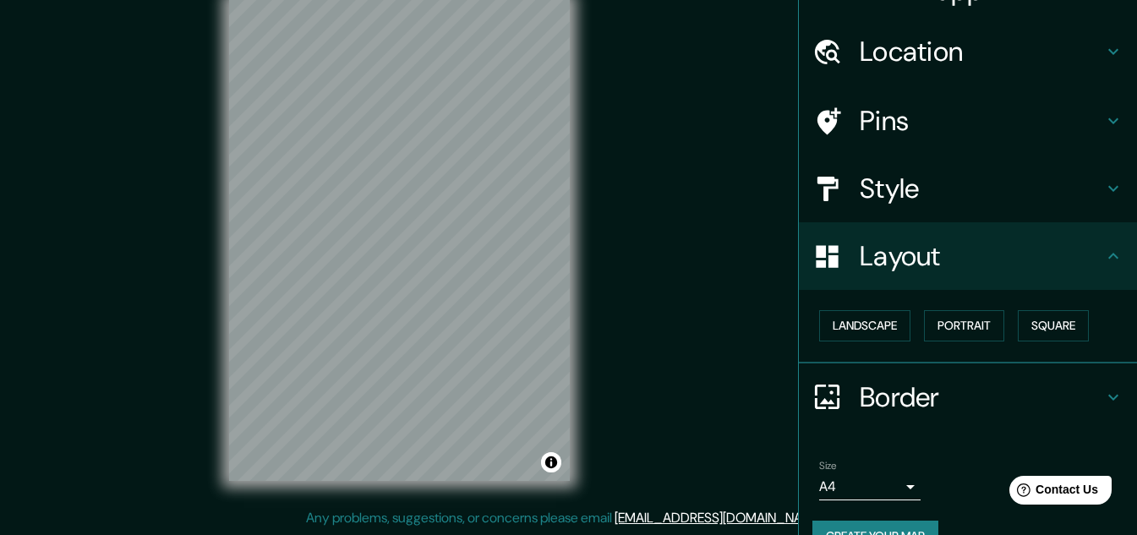
scroll to position [73, 0]
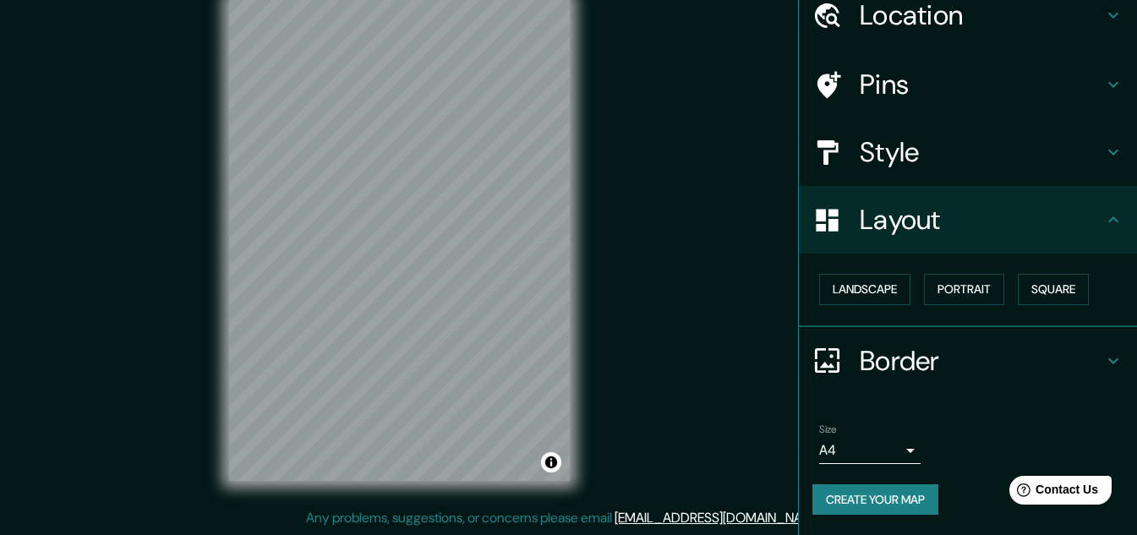
click at [868, 500] on button "Create your map" at bounding box center [875, 499] width 126 height 31
click at [867, 500] on div "Create your map" at bounding box center [967, 499] width 311 height 31
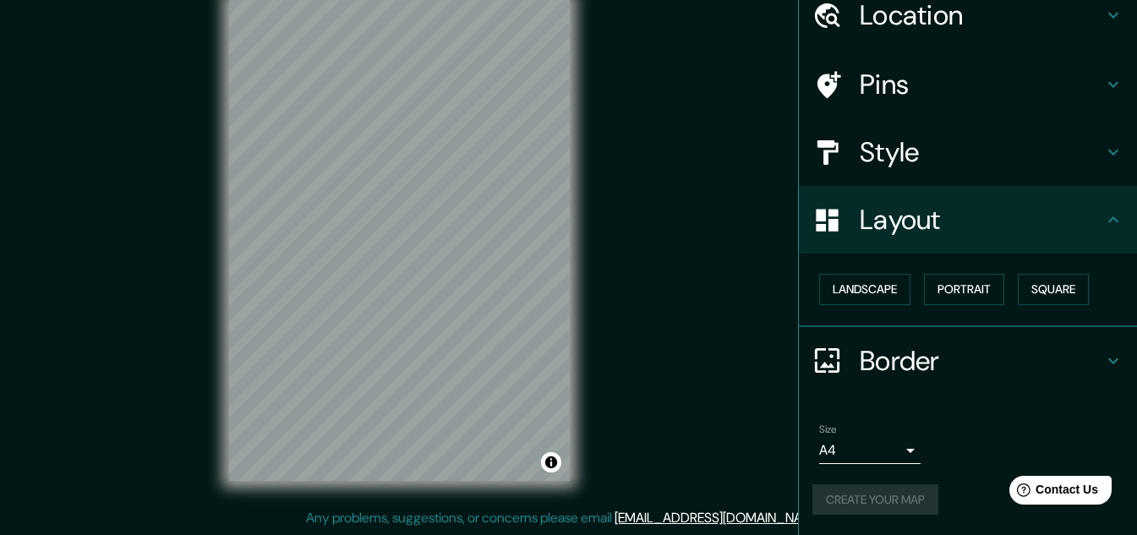
click at [867, 500] on div "Create your map" at bounding box center [967, 499] width 311 height 31
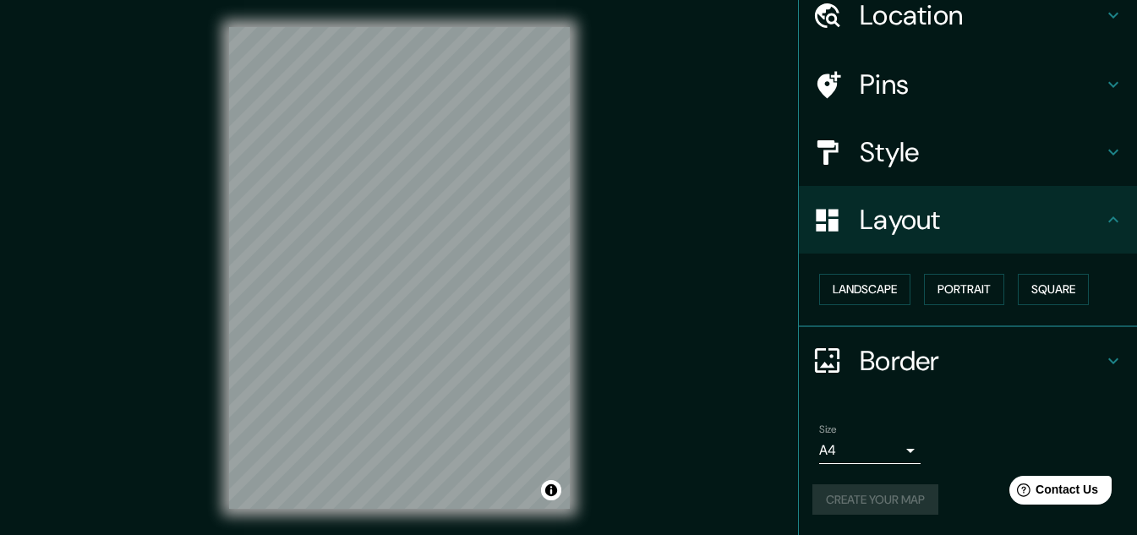
scroll to position [0, 0]
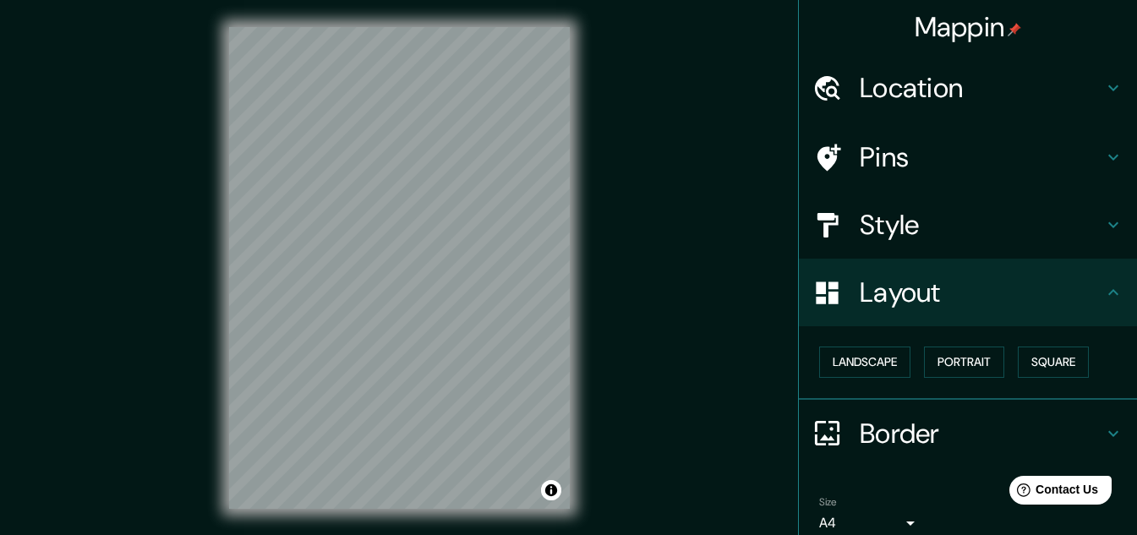
click at [964, 25] on h4 "Mappin" at bounding box center [967, 27] width 107 height 34
click at [870, 88] on h4 "Location" at bounding box center [981, 88] width 243 height 34
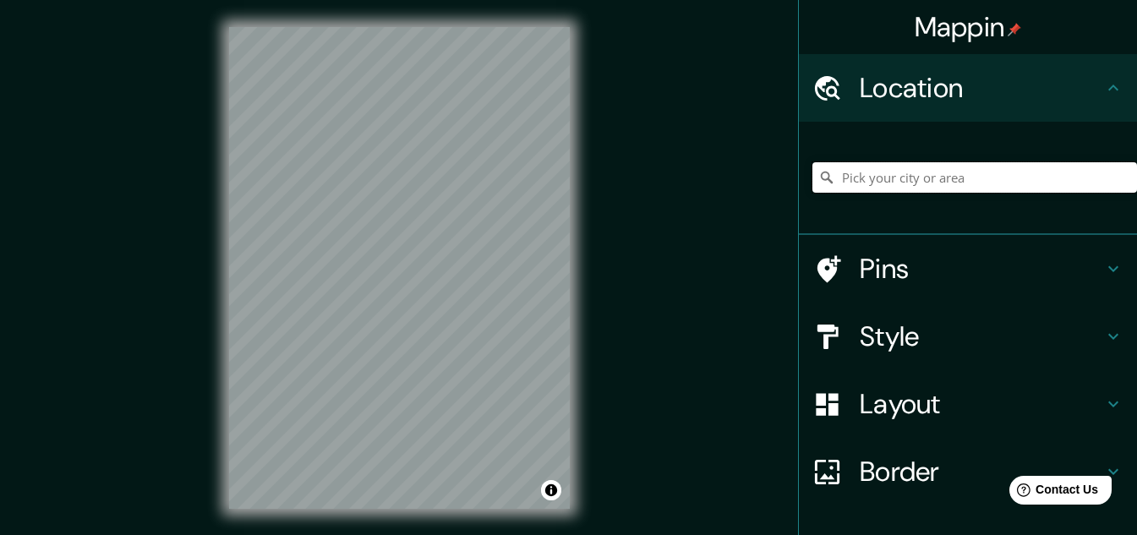
click at [862, 184] on input "Pick your city or area" at bounding box center [974, 177] width 325 height 30
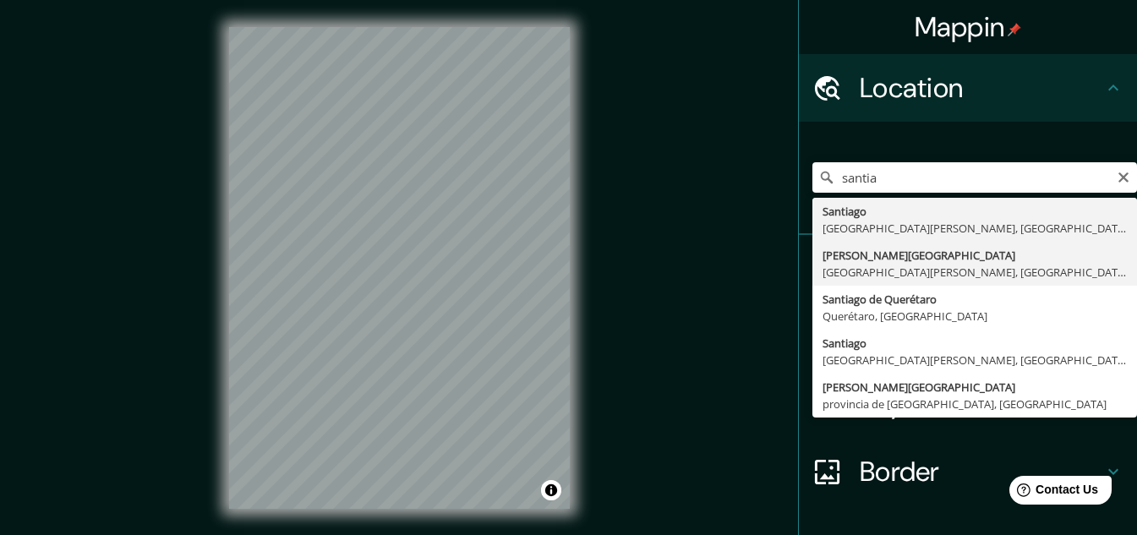
type input "[PERSON_NAME][GEOGRAPHIC_DATA], [GEOGRAPHIC_DATA][PERSON_NAME], [GEOGRAPHIC_DAT…"
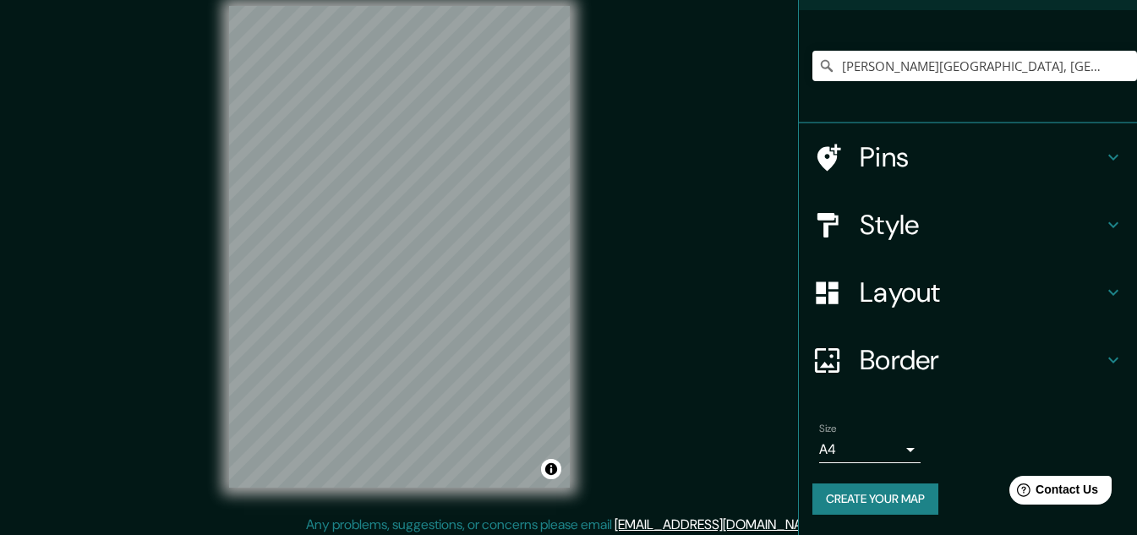
scroll to position [28, 0]
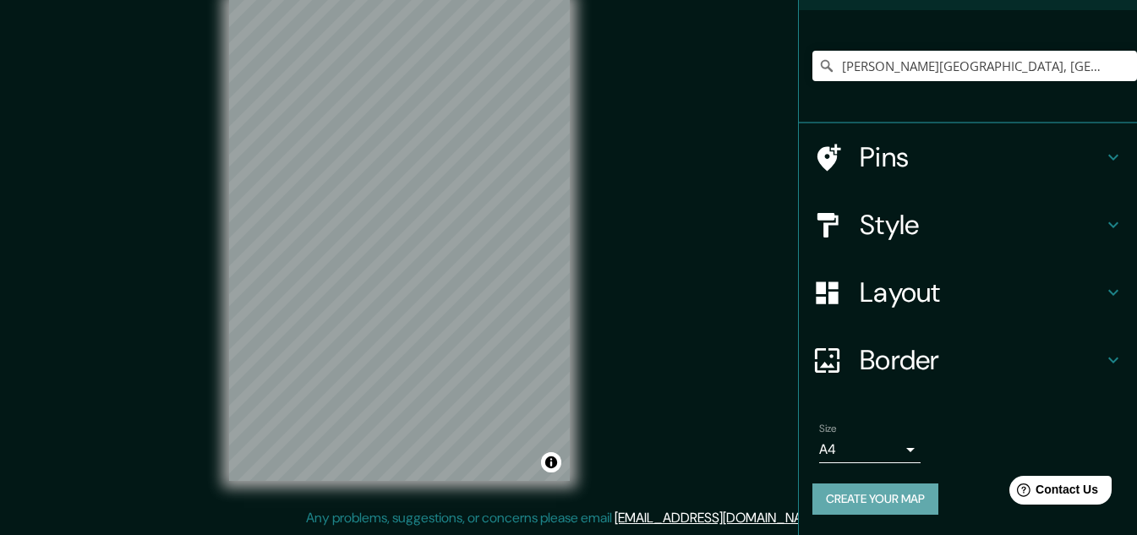
click at [835, 494] on button "Create your map" at bounding box center [875, 498] width 126 height 31
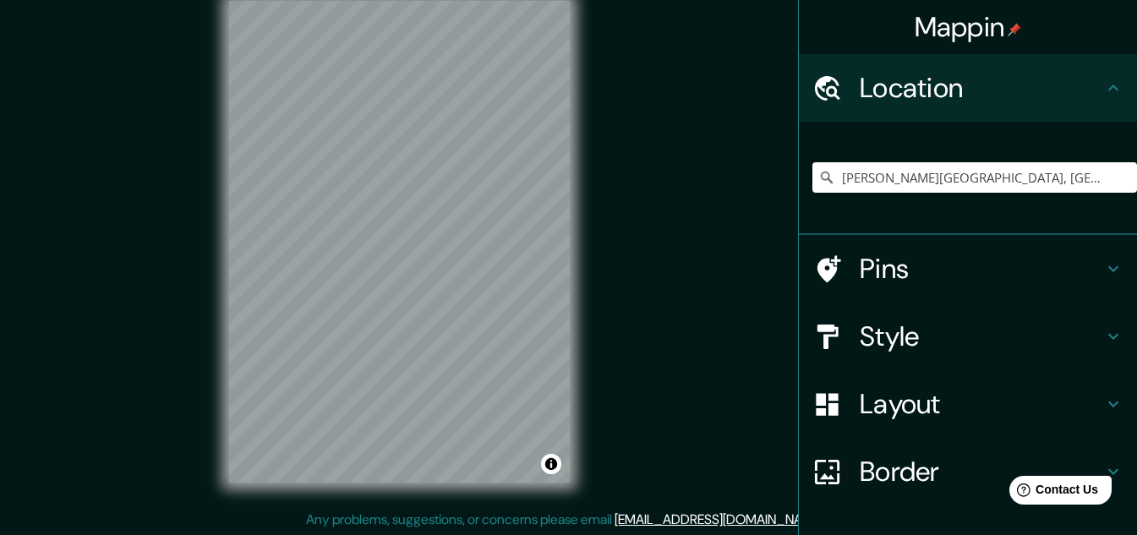
scroll to position [0, 0]
